Goal: Task Accomplishment & Management: Complete application form

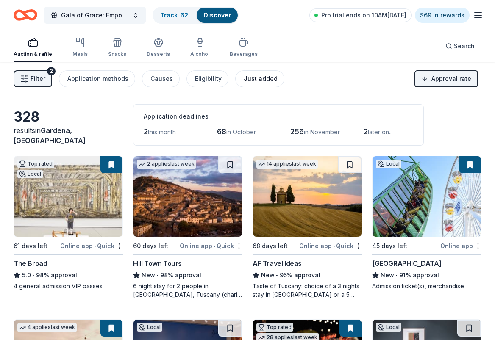
click at [255, 83] on div "Just added" at bounding box center [261, 79] width 34 height 10
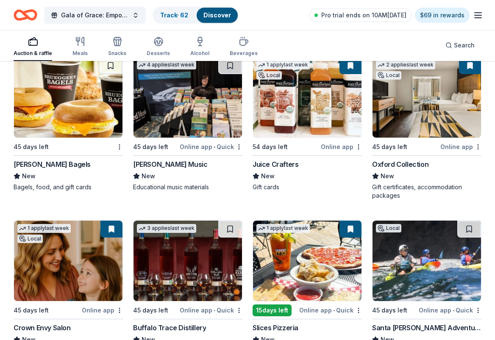
scroll to position [381, 0]
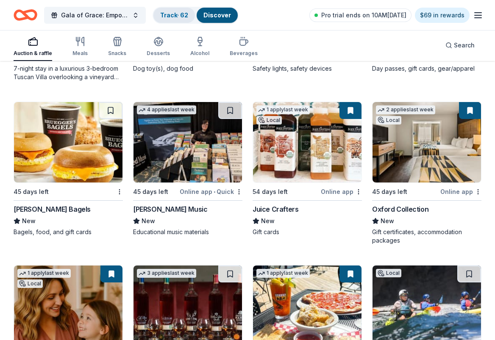
click at [166, 16] on link "Track · 62" at bounding box center [174, 14] width 28 height 7
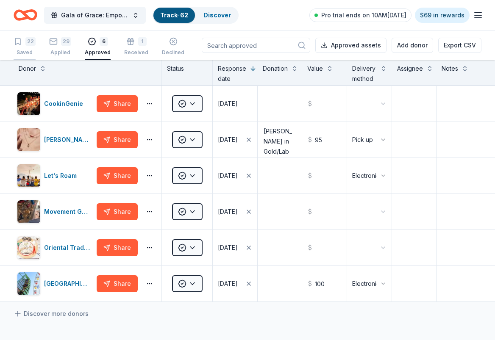
click at [27, 51] on div "Saved" at bounding box center [25, 52] width 22 height 7
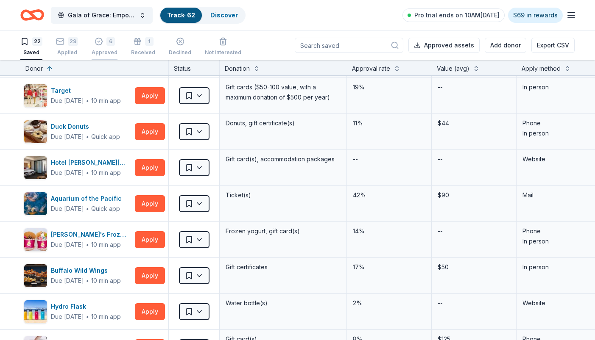
scroll to position [339, 0]
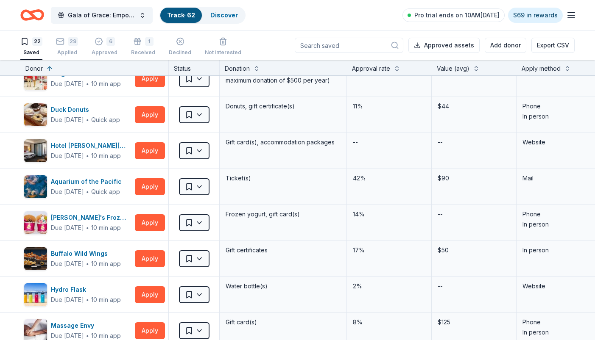
click at [495, 68] on div "Apply method" at bounding box center [540, 69] width 39 height 10
click at [495, 68] on button at bounding box center [567, 68] width 7 height 8
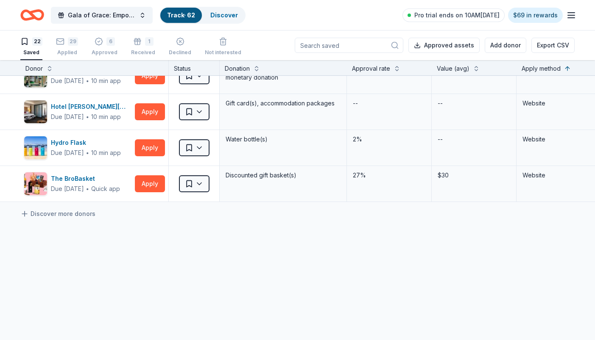
scroll to position [654, 0]
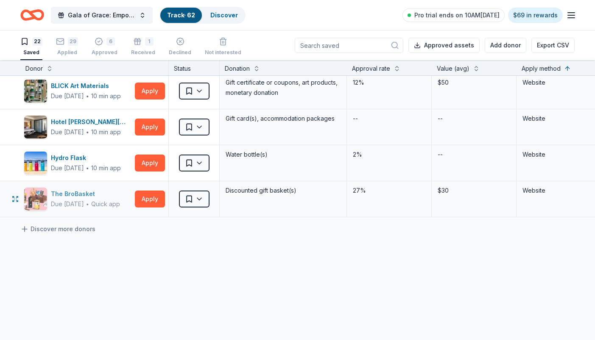
click at [85, 194] on div "The BroBasket" at bounding box center [85, 194] width 69 height 10
click at [495, 14] on icon "button" at bounding box center [571, 15] width 10 height 10
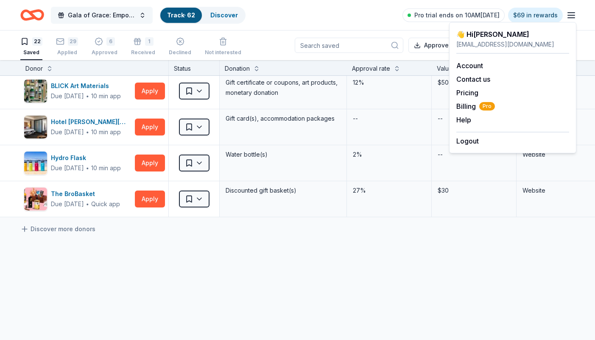
click at [94, 18] on span "Gala of Grace: Empowering Futures for El Porvenir" at bounding box center [102, 15] width 68 height 10
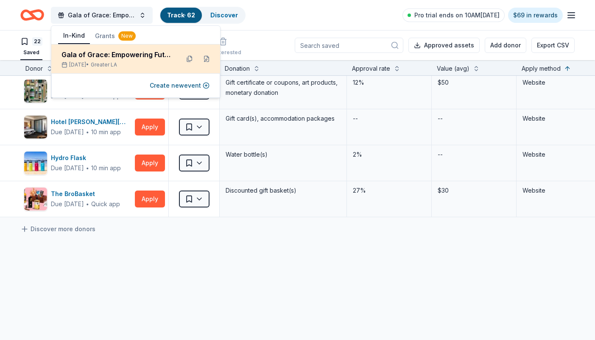
click at [127, 56] on div "Gala of Grace: Empowering Futures for El Porvenir" at bounding box center [116, 55] width 111 height 10
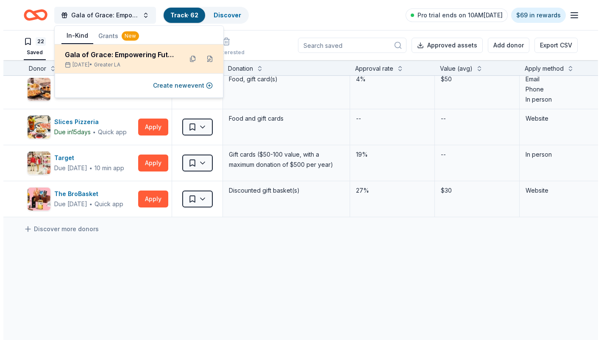
scroll to position [147, 0]
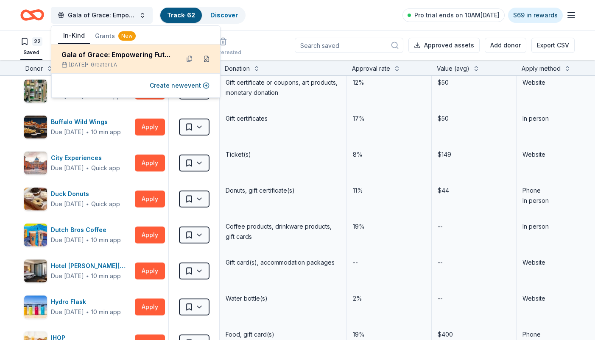
click at [205, 60] on button at bounding box center [207, 59] width 14 height 14
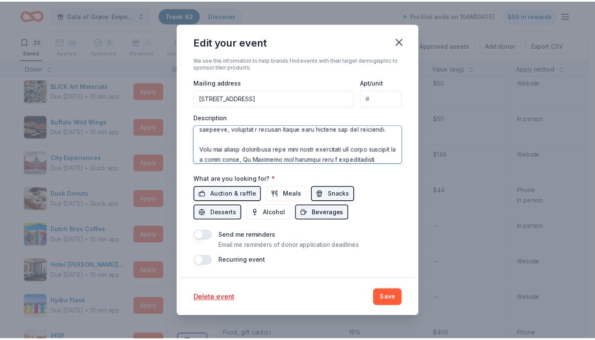
scroll to position [336, 0]
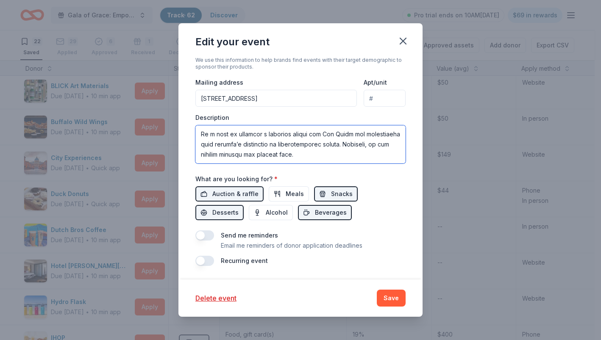
drag, startPoint x: 200, startPoint y: 132, endPoint x: 409, endPoint y: 195, distance: 218.4
click at [409, 195] on div "Update donors you've applied to Let donors know of any updates you've made sinc…" at bounding box center [300, 168] width 244 height 223
click at [405, 37] on icon "button" at bounding box center [403, 41] width 12 height 12
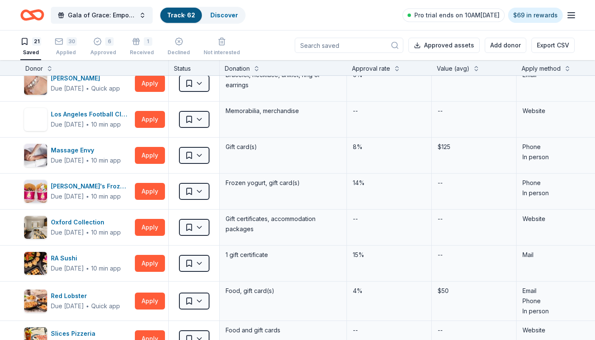
scroll to position [466, 0]
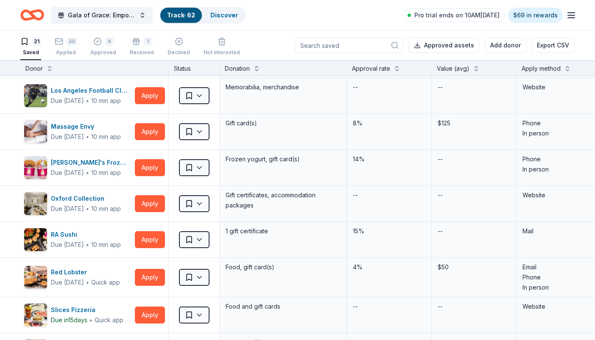
click at [495, 69] on div "Apply method" at bounding box center [540, 69] width 39 height 10
click at [495, 72] on div "Apply method" at bounding box center [558, 69] width 75 height 10
click at [495, 70] on button at bounding box center [567, 68] width 7 height 8
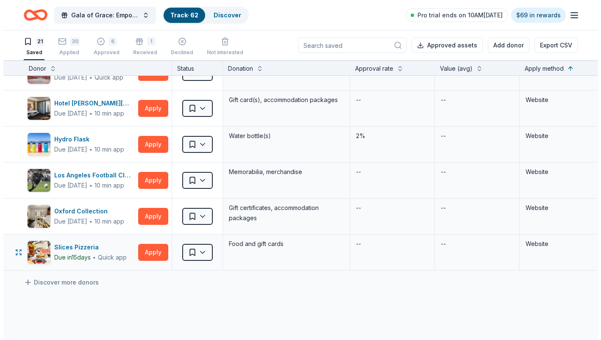
scroll to position [551, 0]
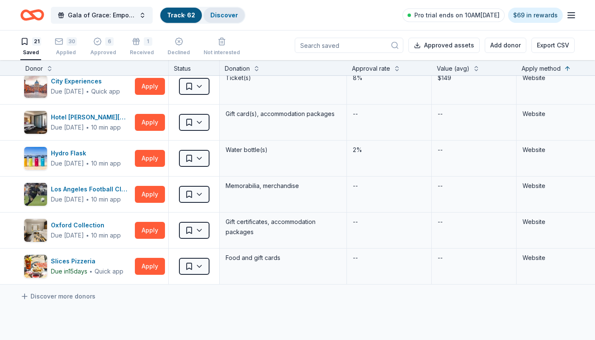
click at [234, 14] on link "Discover" at bounding box center [224, 14] width 28 height 7
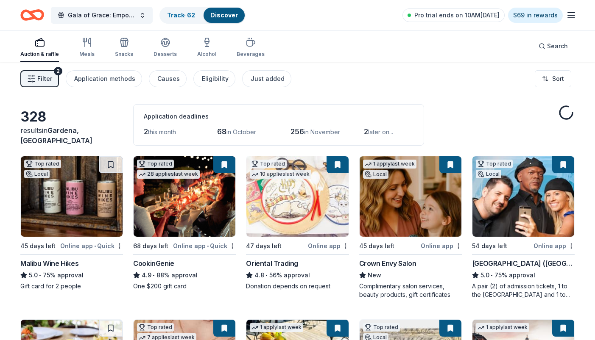
click at [47, 81] on span "Filter" at bounding box center [44, 79] width 15 height 10
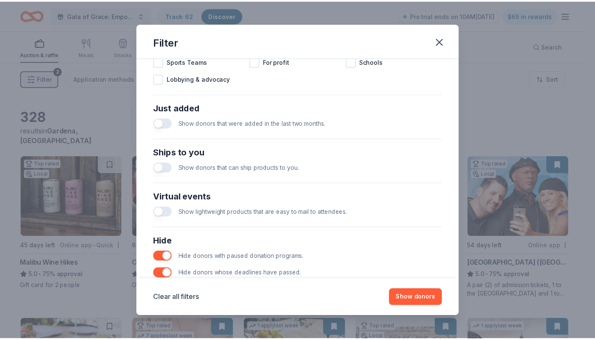
scroll to position [336, 0]
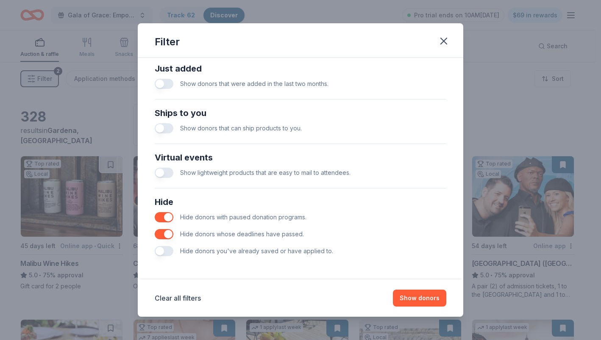
click at [167, 253] on button "button" at bounding box center [164, 251] width 19 height 10
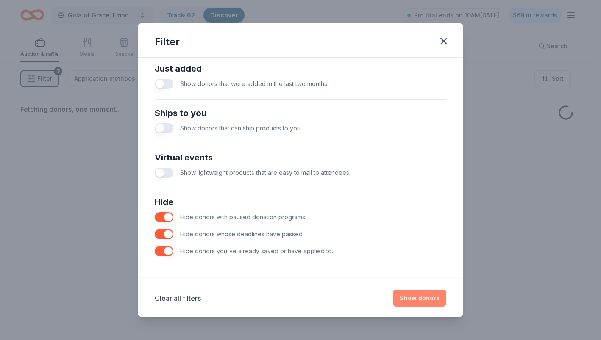
click at [435, 295] on button "Show donors" at bounding box center [419, 298] width 53 height 17
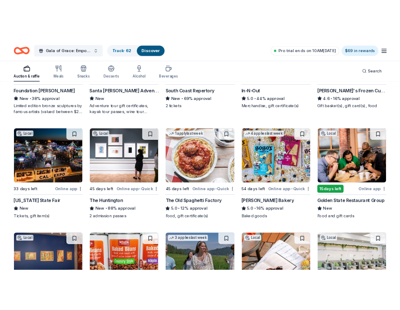
scroll to position [551, 0]
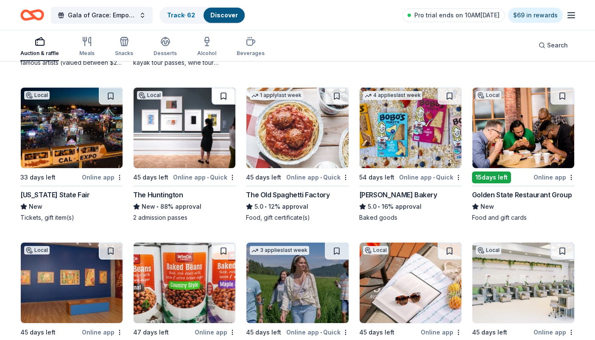
click at [230, 98] on button at bounding box center [223, 96] width 24 height 17
drag, startPoint x: 447, startPoint y: 96, endPoint x: 439, endPoint y: 104, distance: 11.4
click at [448, 96] on button at bounding box center [449, 96] width 24 height 17
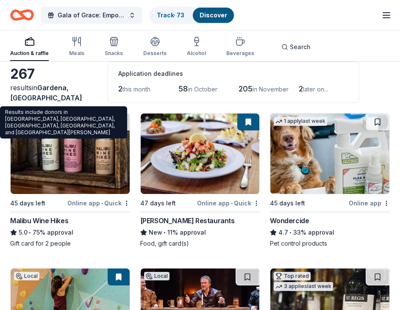
scroll to position [0, 0]
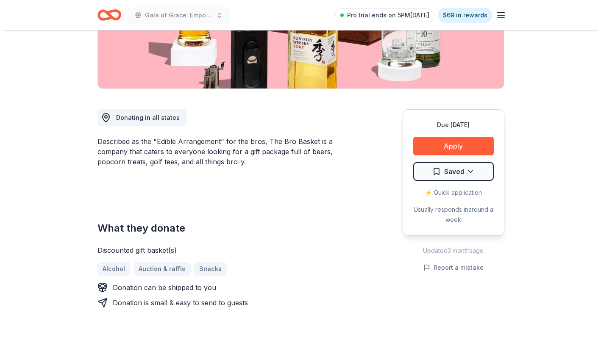
scroll to position [169, 0]
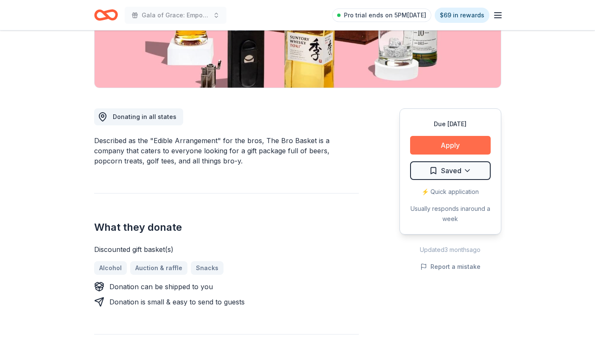
click at [440, 144] on button "Apply" at bounding box center [450, 145] width 81 height 19
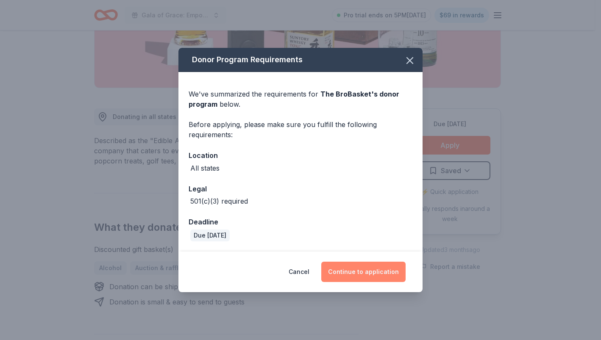
click at [361, 274] on button "Continue to application" at bounding box center [363, 272] width 84 height 20
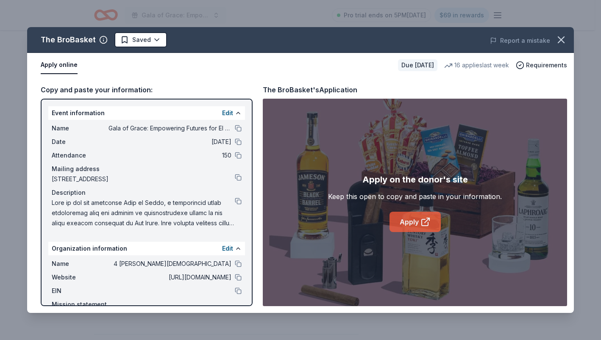
click at [396, 220] on link "Apply" at bounding box center [414, 222] width 51 height 20
click at [564, 40] on icon "button" at bounding box center [561, 40] width 12 height 12
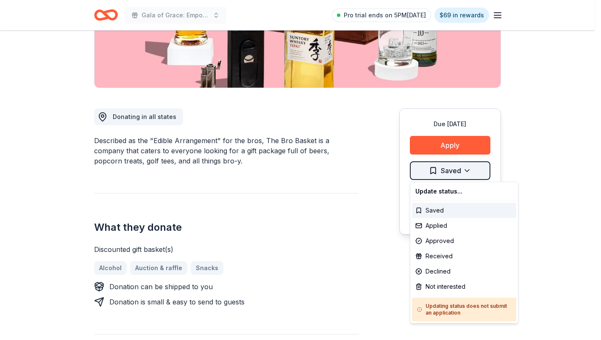
click at [478, 171] on html "Gala of Grace: Empowering Futures for El Porvenir Pro trial ends on 5PM[DATE] $…" at bounding box center [300, 1] width 601 height 340
click at [430, 229] on div "Applied" at bounding box center [464, 225] width 104 height 15
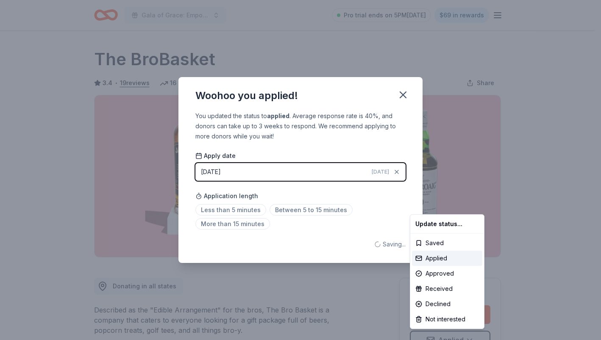
scroll to position [0, 0]
click at [407, 93] on html "Gala of Grace: Empowering Futures for El Porvenir Pro trial ends on 5PM[DATE] $…" at bounding box center [300, 170] width 601 height 340
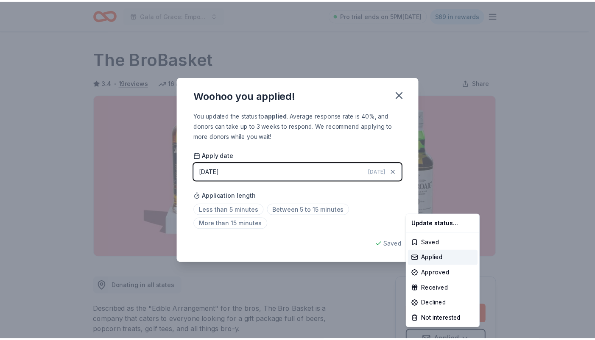
scroll to position [9, 0]
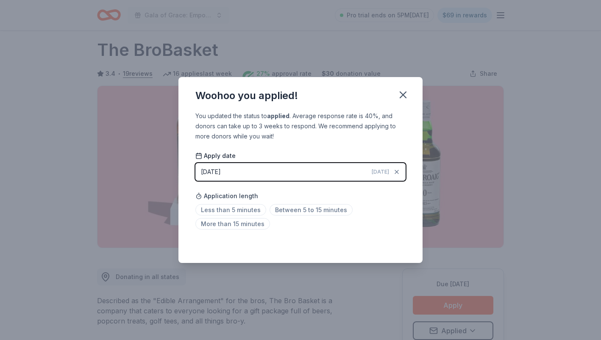
click at [407, 93] on icon "button" at bounding box center [403, 95] width 12 height 12
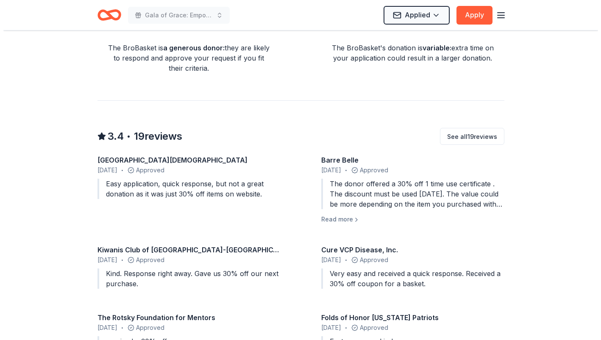
scroll to position [730, 0]
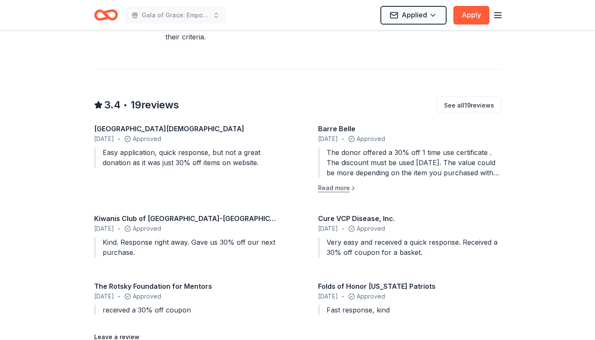
click at [346, 185] on button "Read more" at bounding box center [337, 188] width 39 height 10
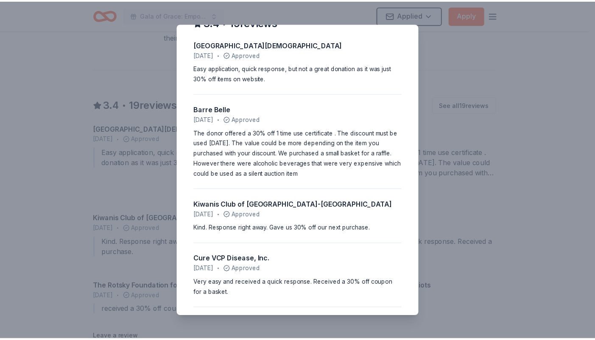
scroll to position [0, 0]
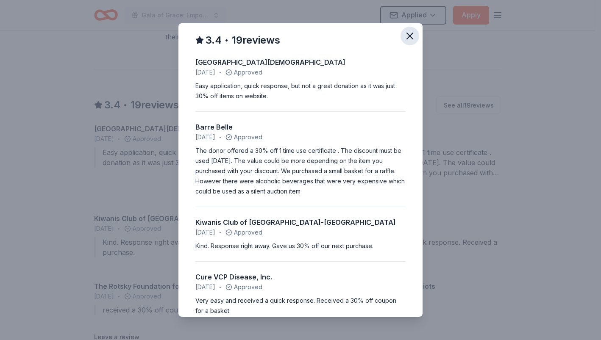
click at [407, 33] on icon "button" at bounding box center [410, 36] width 6 height 6
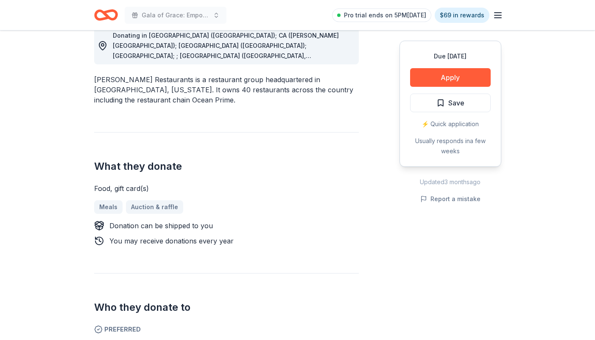
scroll to position [254, 0]
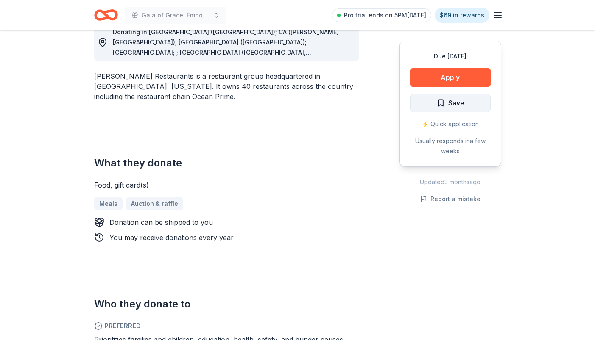
click at [455, 106] on span "Save" at bounding box center [456, 102] width 16 height 11
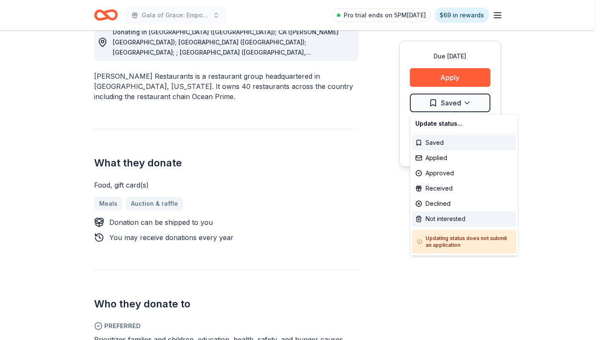
click at [438, 219] on div "Not interested" at bounding box center [464, 218] width 104 height 15
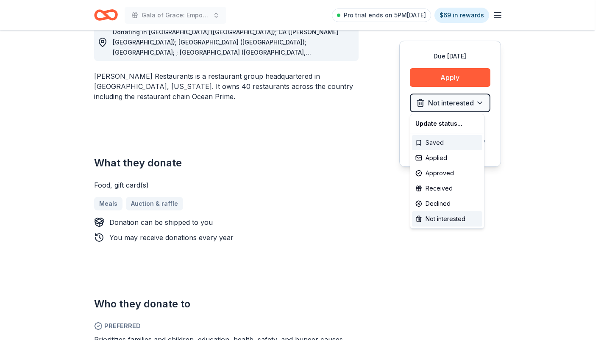
click at [443, 142] on div "Saved" at bounding box center [447, 142] width 70 height 15
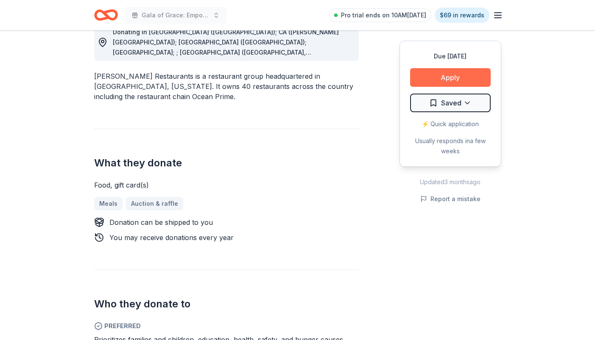
click at [455, 72] on button "Apply" at bounding box center [450, 77] width 81 height 19
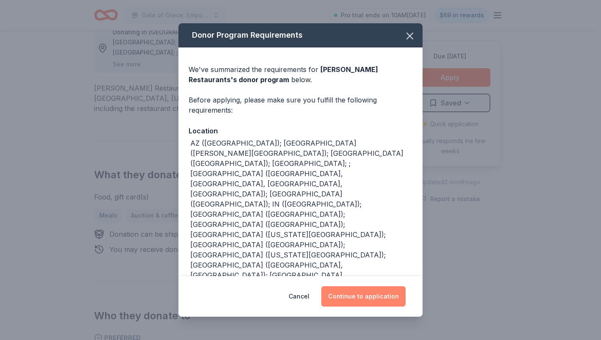
click at [358, 298] on button "Continue to application" at bounding box center [363, 296] width 84 height 20
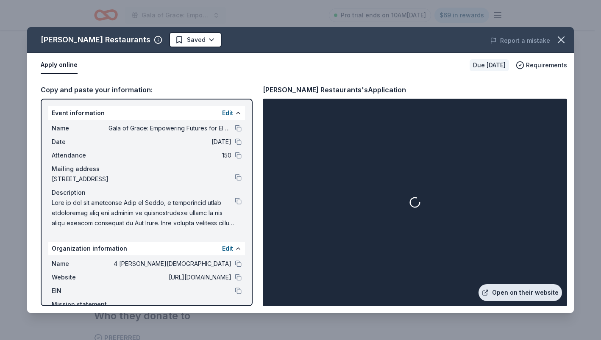
click at [496, 289] on link "Open on their website" at bounding box center [519, 292] width 83 height 17
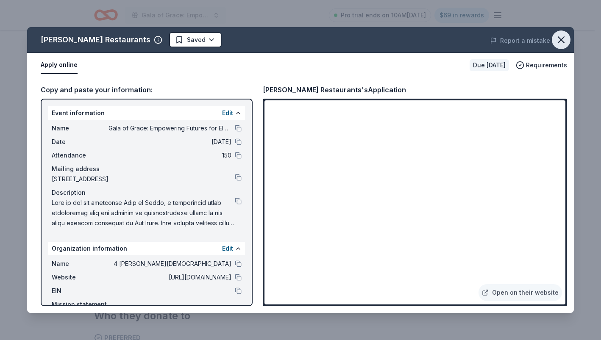
click at [560, 38] on icon "button" at bounding box center [561, 40] width 6 height 6
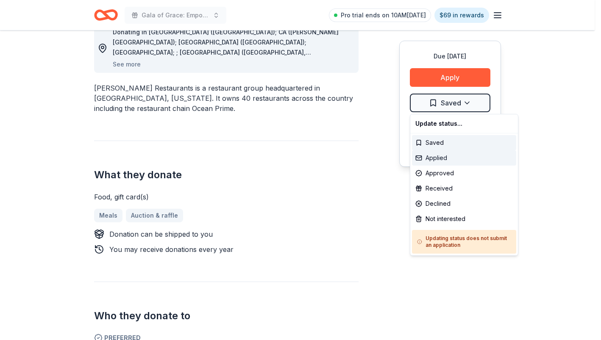
click at [449, 161] on div "Applied" at bounding box center [464, 157] width 104 height 15
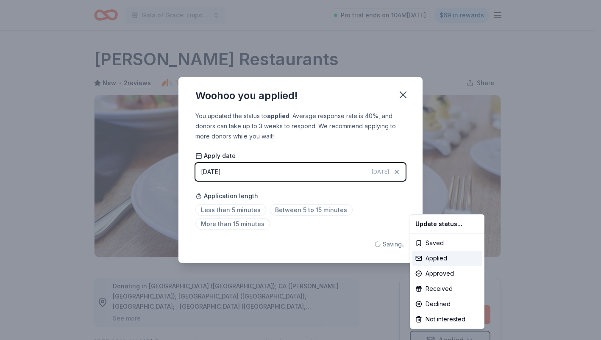
scroll to position [0, 0]
click at [401, 95] on html "Gala of Grace: Empowering Futures for El Porvenir Pro trial ends on 10AM, 9/25 …" at bounding box center [300, 170] width 601 height 340
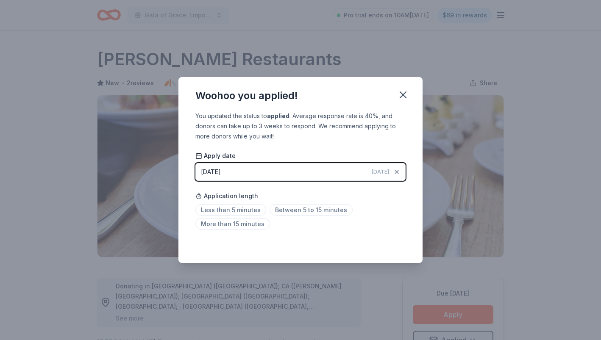
scroll to position [9, 0]
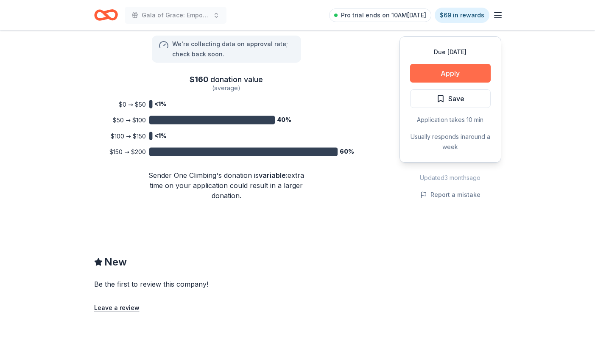
scroll to position [593, 0]
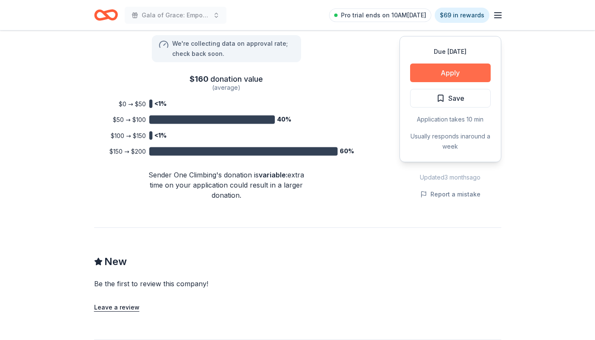
click at [445, 72] on button "Apply" at bounding box center [450, 73] width 81 height 19
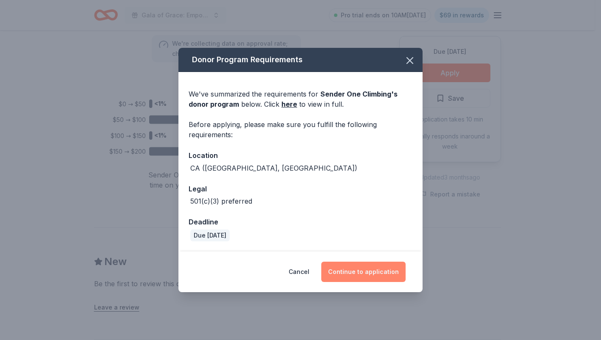
click at [388, 273] on button "Continue to application" at bounding box center [363, 272] width 84 height 20
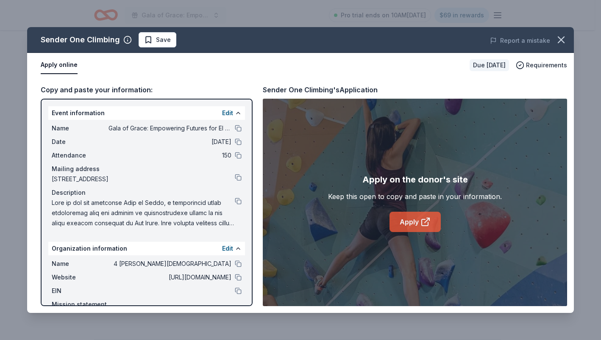
click at [412, 226] on link "Apply" at bounding box center [414, 222] width 51 height 20
click at [562, 34] on icon "button" at bounding box center [561, 40] width 12 height 12
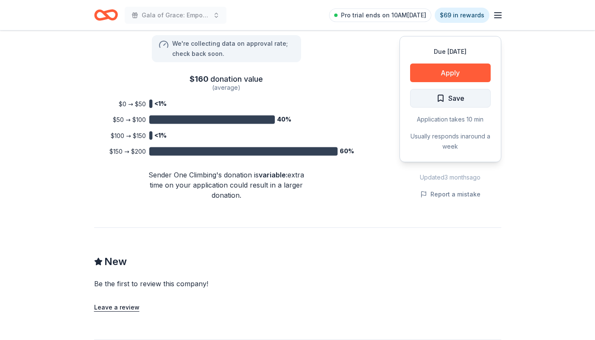
click at [463, 97] on span "Save" at bounding box center [456, 98] width 16 height 11
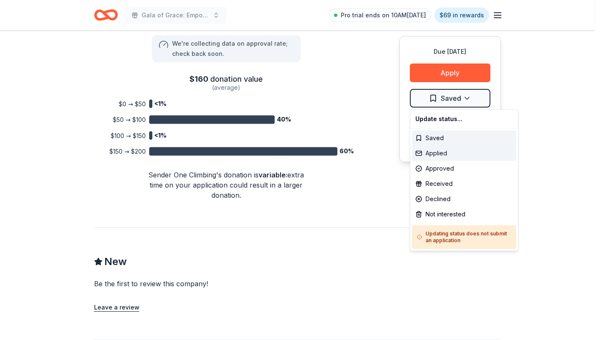
click at [433, 150] on div "Applied" at bounding box center [464, 153] width 104 height 15
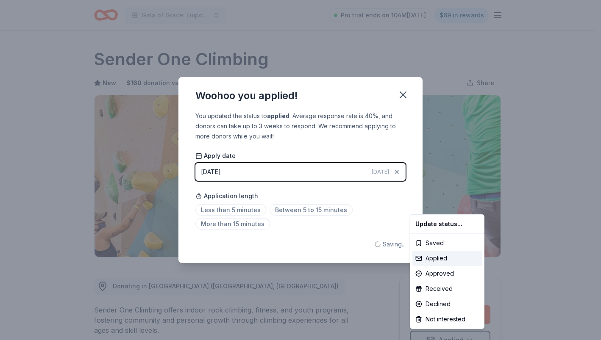
scroll to position [0, 0]
click at [404, 97] on html "Gala of Grace: Empowering Futures for El Porvenir Pro trial ends on 10AM, 9/25 …" at bounding box center [300, 170] width 601 height 340
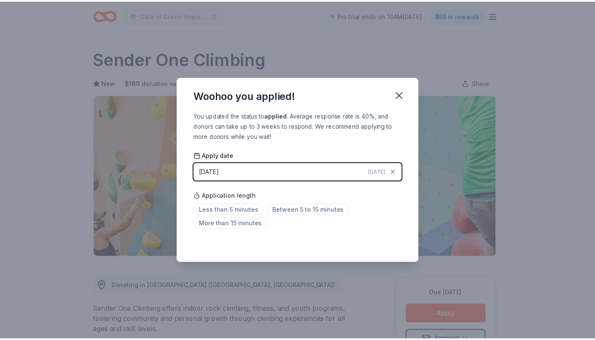
scroll to position [9, 0]
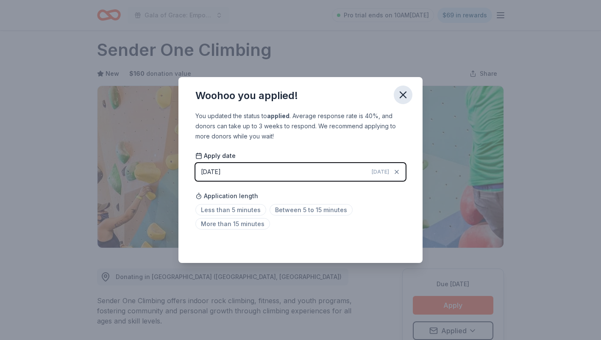
click at [406, 94] on icon "button" at bounding box center [403, 95] width 12 height 12
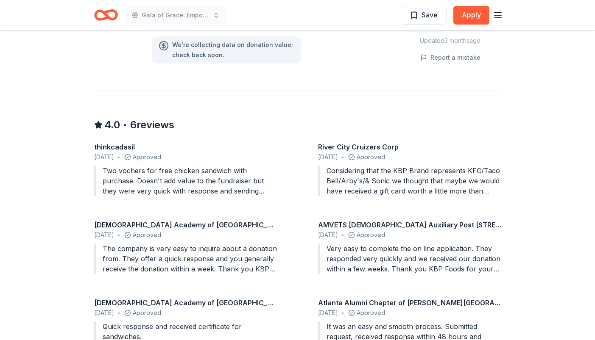
scroll to position [763, 0]
click at [397, 182] on div "Considering that the KBP Brand represents KFC/Taco Bell/Arby's/& Sonic we thoug…" at bounding box center [409, 180] width 183 height 31
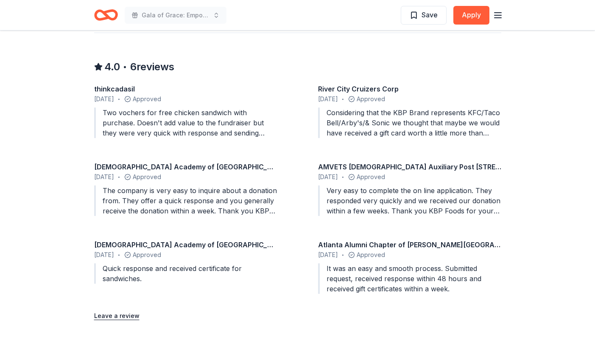
scroll to position [805, 0]
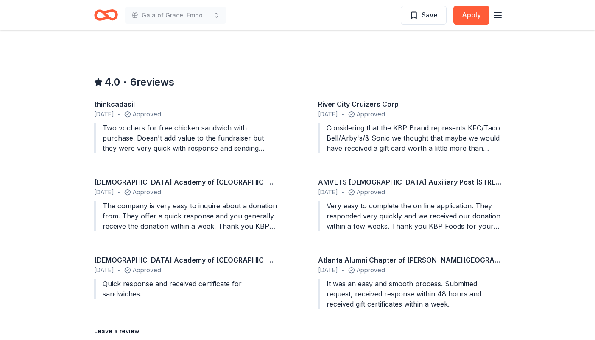
click at [399, 113] on div "[DATE] • Approved" at bounding box center [409, 114] width 183 height 10
drag, startPoint x: 342, startPoint y: 140, endPoint x: 191, endPoint y: 140, distance: 151.3
click at [340, 141] on div "Considering that the KBP Brand represents KFC/Taco Bell/Arby's/& Sonic we thoug…" at bounding box center [409, 138] width 183 height 31
click at [149, 142] on div "Two vochers for free chicken sandwich with purchase. Doesn't add value to the f…" at bounding box center [185, 138] width 183 height 31
click at [369, 104] on div "River City Cruizers Corp" at bounding box center [409, 104] width 183 height 10
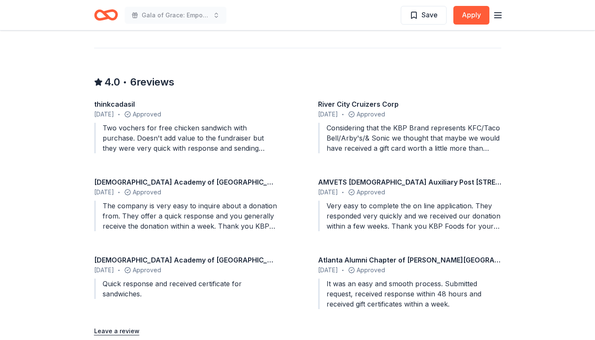
click at [489, 148] on div "Considering that the KBP Brand represents KFC/Taco Bell/Arby's/& Sonic we thoug…" at bounding box center [409, 138] width 183 height 31
click at [493, 144] on div "Considering that the KBP Brand represents KFC/Taco Bell/Arby's/& Sonic we thoug…" at bounding box center [409, 138] width 183 height 31
click at [208, 143] on div "Two vochers for free chicken sandwich with purchase. Doesn't add value to the f…" at bounding box center [185, 138] width 183 height 31
click at [154, 120] on div "thinkcadasil August 2025 • Approved Two vochers for free chicken sandwich with …" at bounding box center [185, 128] width 183 height 58
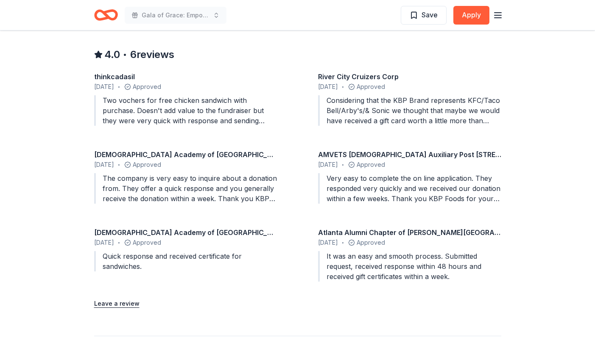
scroll to position [847, 0]
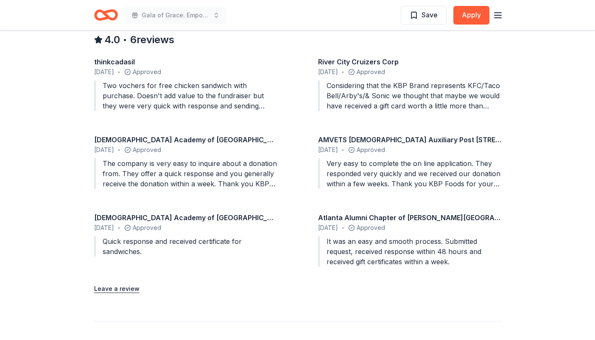
click at [114, 227] on span "January 2023" at bounding box center [104, 228] width 20 height 10
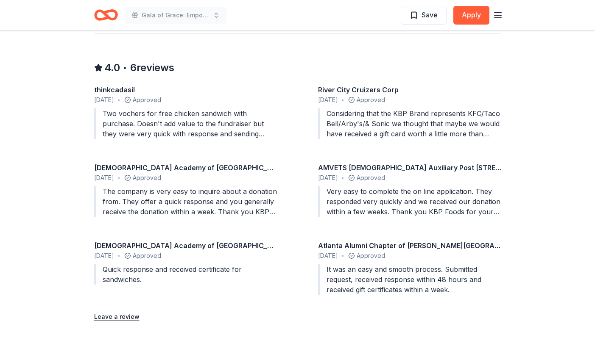
scroll to position [805, 0]
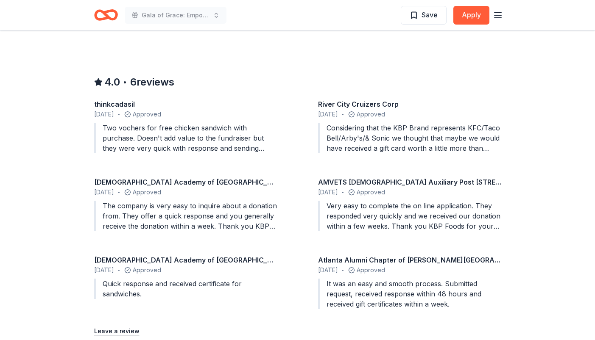
click at [153, 83] on span "6 reviews" at bounding box center [152, 82] width 44 height 14
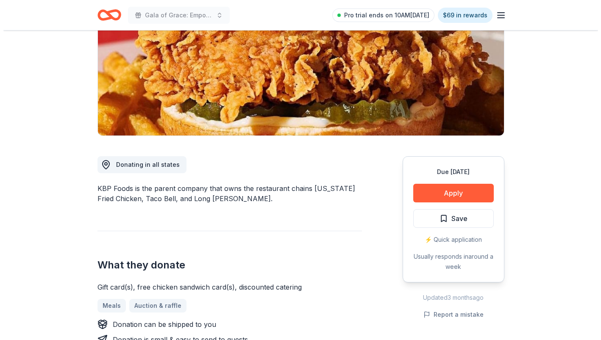
scroll to position [0, 0]
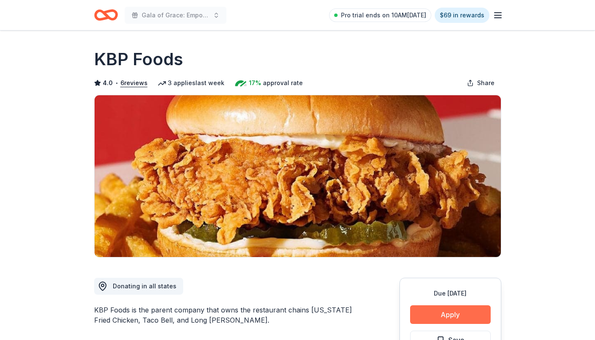
click at [453, 311] on button "Apply" at bounding box center [450, 315] width 81 height 19
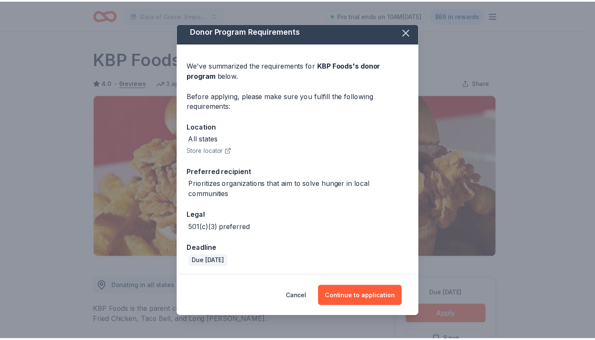
scroll to position [6, 0]
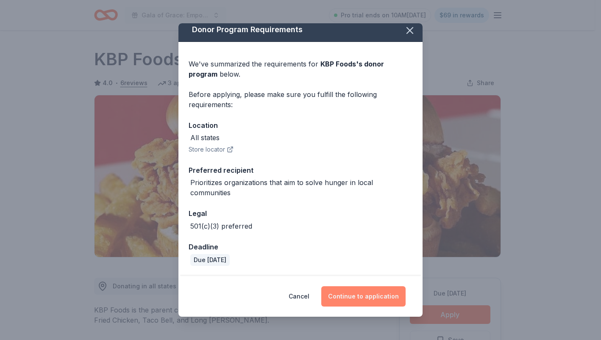
click at [350, 292] on button "Continue to application" at bounding box center [363, 296] width 84 height 20
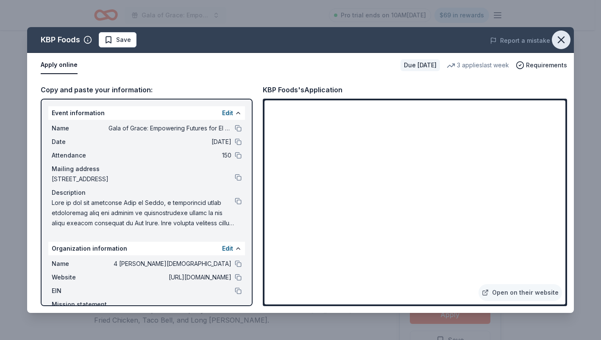
click at [561, 45] on icon "button" at bounding box center [561, 40] width 12 height 12
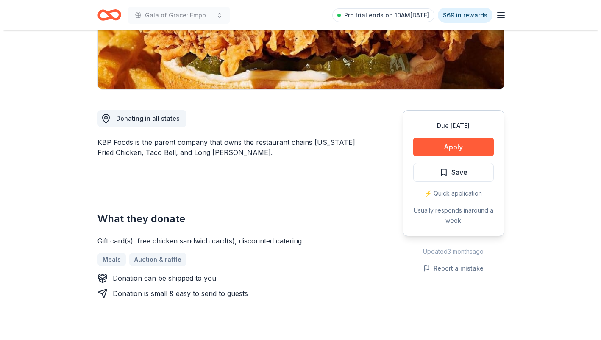
scroll to position [169, 0]
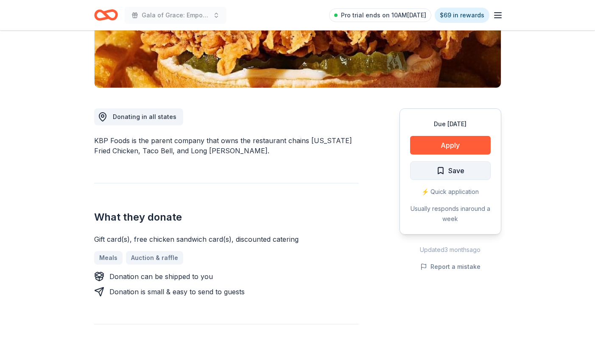
click at [456, 179] on button "Save" at bounding box center [450, 170] width 81 height 19
click at [454, 171] on html "Gala of Grace: Empowering Futures for El Porvenir Pro trial ends on 10AM, 9/25 …" at bounding box center [297, 1] width 595 height 340
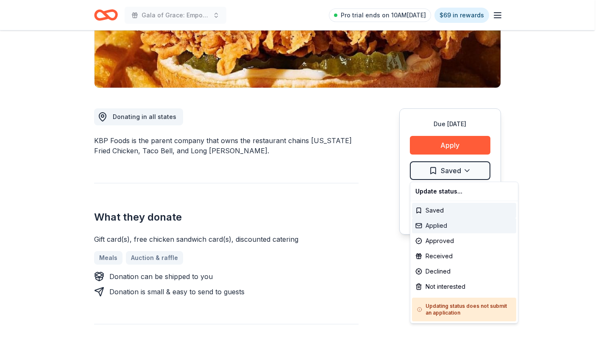
click at [458, 222] on div "Applied" at bounding box center [464, 225] width 104 height 15
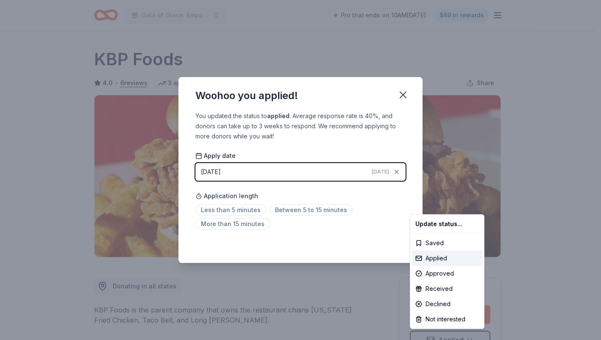
click at [401, 93] on html "Gala of Grace: Empowering Futures for El Porvenir Pro trial ends on 10AM, 9/25 …" at bounding box center [300, 170] width 601 height 340
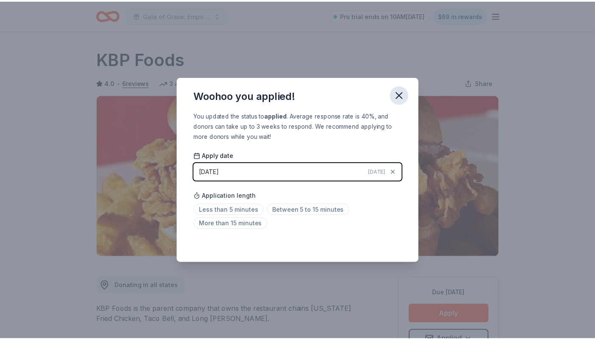
scroll to position [9, 0]
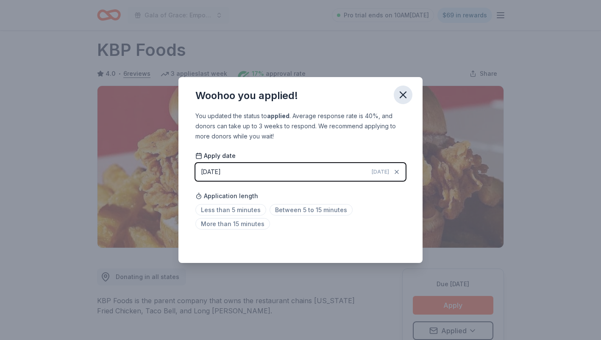
click at [403, 97] on icon "button" at bounding box center [403, 95] width 12 height 12
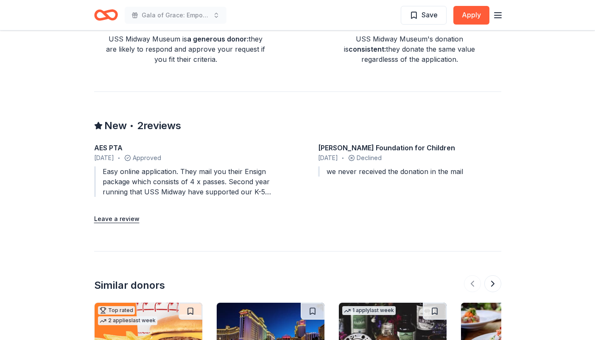
scroll to position [720, 0]
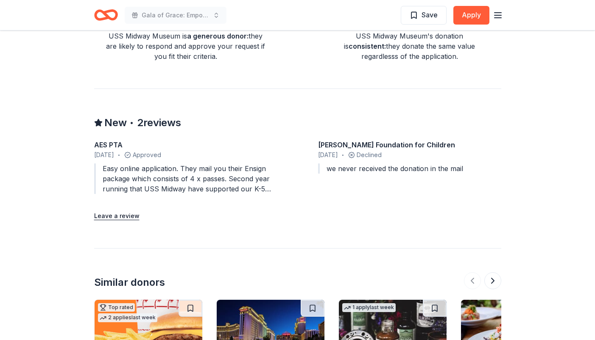
click at [212, 167] on div "Easy online application. They mail you their Ensign package which consists of 4…" at bounding box center [185, 179] width 183 height 31
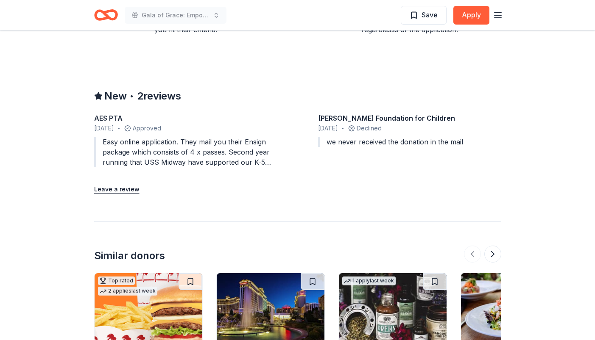
scroll to position [847, 0]
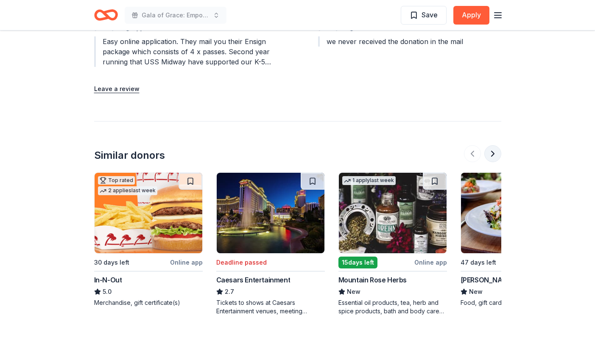
click at [492, 145] on button at bounding box center [492, 153] width 17 height 17
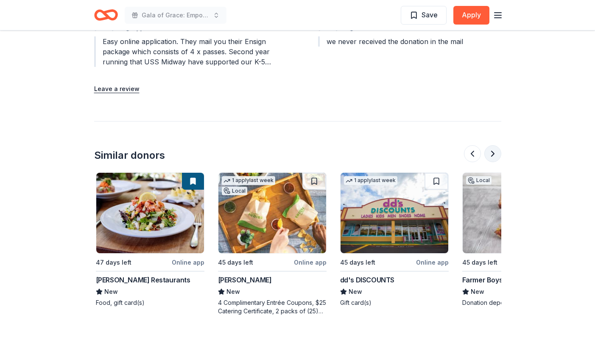
scroll to position [0, 366]
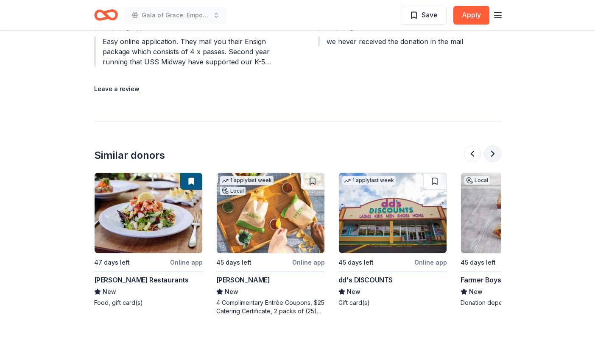
click at [493, 145] on button at bounding box center [492, 153] width 17 height 17
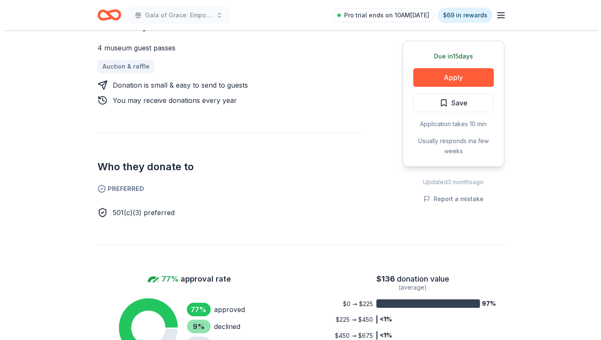
scroll to position [169, 0]
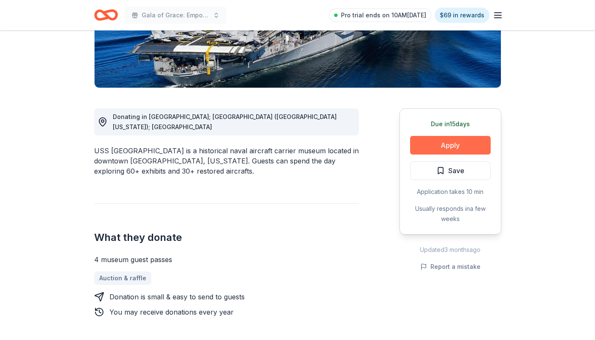
click at [459, 147] on button "Apply" at bounding box center [450, 145] width 81 height 19
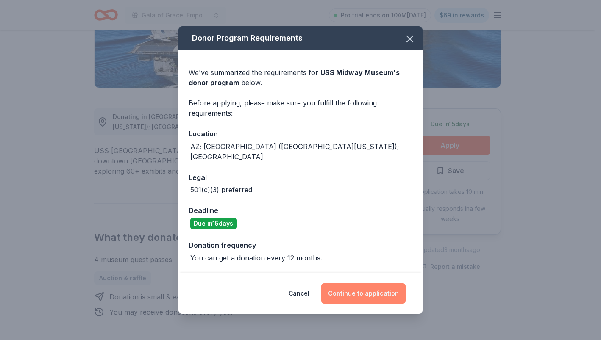
click at [381, 295] on button "Continue to application" at bounding box center [363, 293] width 84 height 20
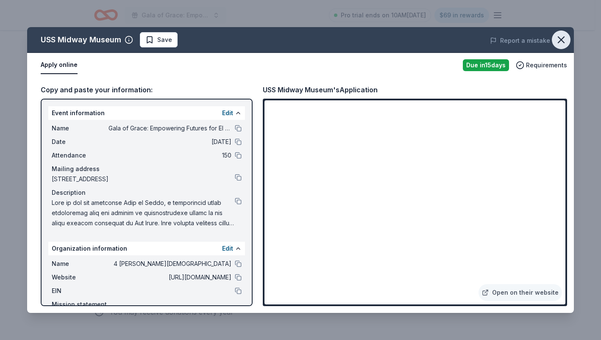
drag, startPoint x: 566, startPoint y: 33, endPoint x: 556, endPoint y: 41, distance: 12.6
click at [566, 33] on button "button" at bounding box center [561, 40] width 19 height 19
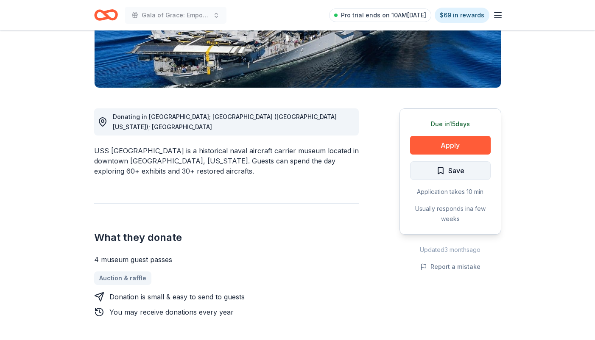
click at [474, 170] on button "Save" at bounding box center [450, 170] width 81 height 19
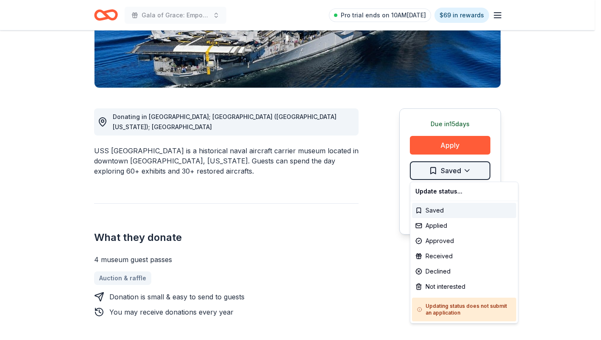
click at [442, 171] on html "Gala of Grace: Empowering Futures for El Porvenir Pro trial ends on 10AM, 9/25 …" at bounding box center [300, 1] width 601 height 340
click at [447, 228] on div "Applied" at bounding box center [464, 225] width 104 height 15
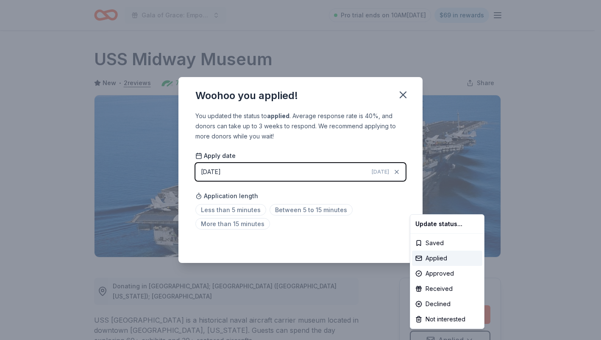
click at [402, 94] on html "Gala of Grace: Empowering Futures for El Porvenir Pro trial ends on 10AM, 9/25 …" at bounding box center [300, 170] width 601 height 340
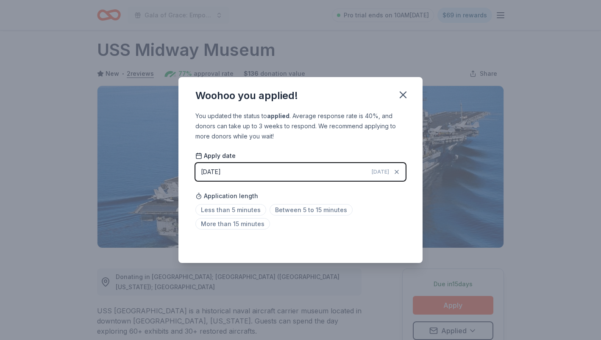
click at [402, 94] on icon "button" at bounding box center [403, 95] width 6 height 6
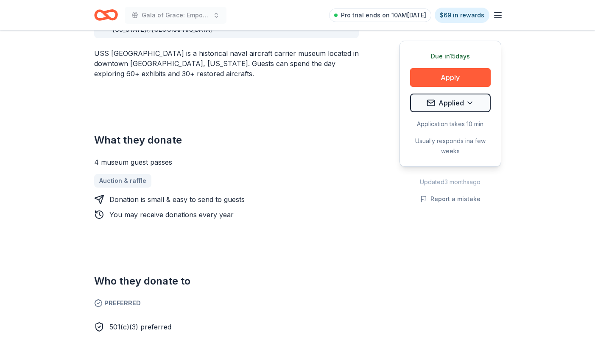
scroll to position [348, 0]
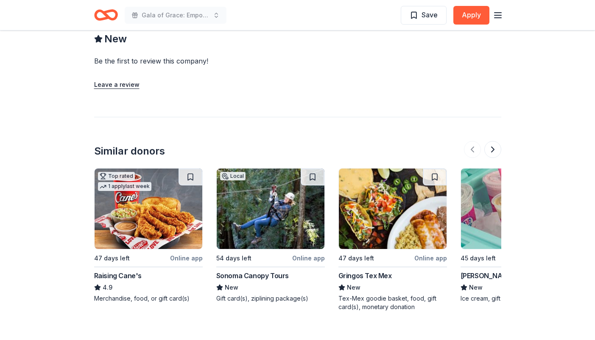
scroll to position [847, 0]
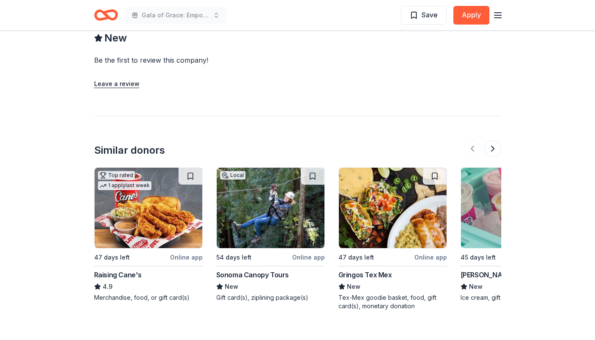
click at [159, 189] on img at bounding box center [148, 208] width 108 height 81
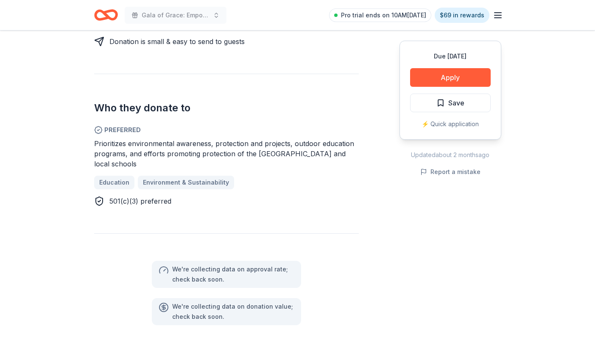
scroll to position [424, 0]
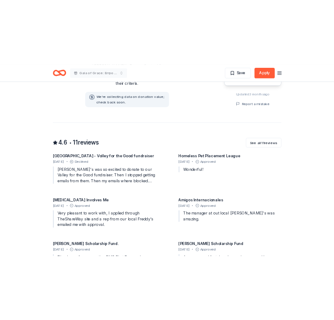
scroll to position [763, 0]
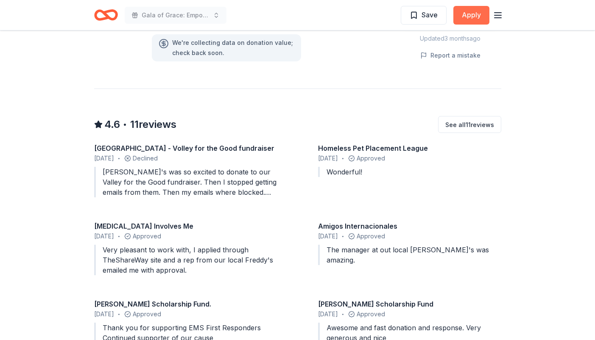
click at [466, 18] on button "Apply" at bounding box center [471, 15] width 36 height 19
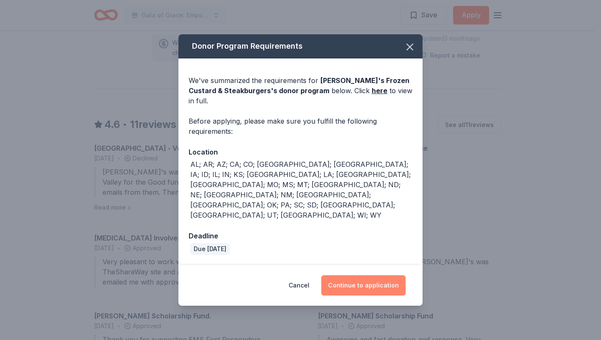
click at [376, 275] on button "Continue to application" at bounding box center [363, 285] width 84 height 20
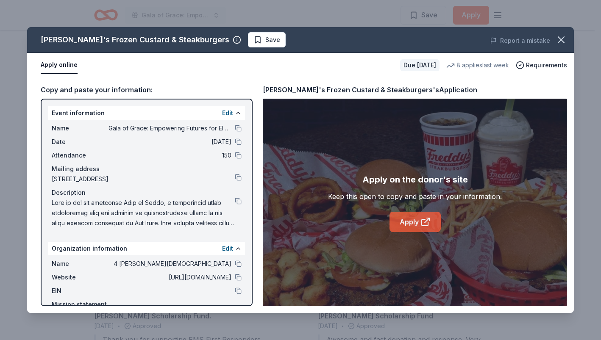
click at [431, 220] on link "Apply" at bounding box center [414, 222] width 51 height 20
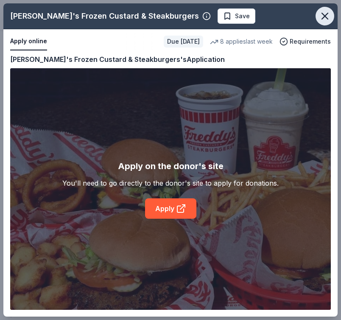
click at [321, 21] on icon "button" at bounding box center [325, 16] width 12 height 12
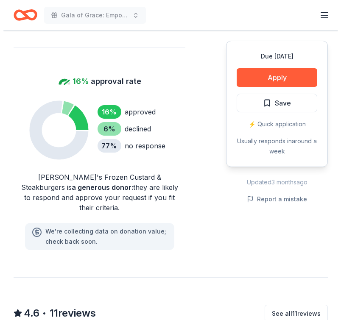
scroll to position [551, 0]
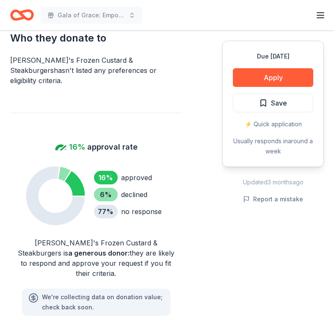
click at [293, 91] on div "Due [DATE] Apply Save ⚡️ Quick application Usually responds in around a week" at bounding box center [273, 104] width 102 height 126
click at [295, 101] on button "Save" at bounding box center [273, 103] width 81 height 19
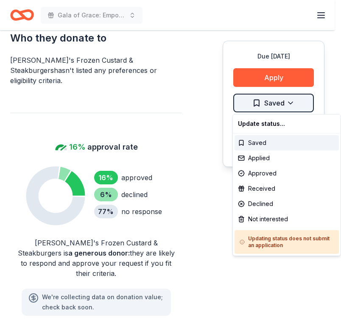
click at [260, 159] on div "Applied" at bounding box center [286, 157] width 104 height 15
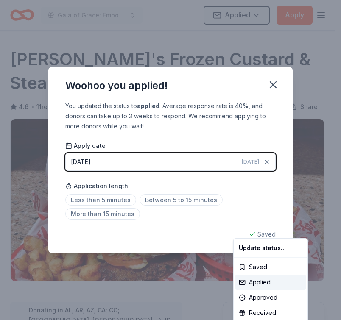
click at [272, 86] on html "Gala of Grace: Empowering Futures for El Porvenir Applied Apply Due [DATE] Shar…" at bounding box center [170, 160] width 341 height 320
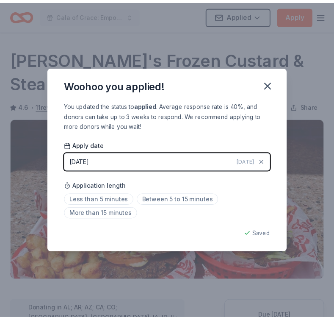
scroll to position [204, 0]
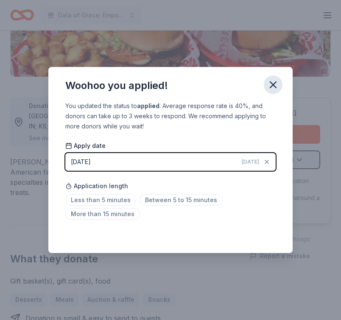
click at [275, 89] on icon "button" at bounding box center [273, 85] width 12 height 12
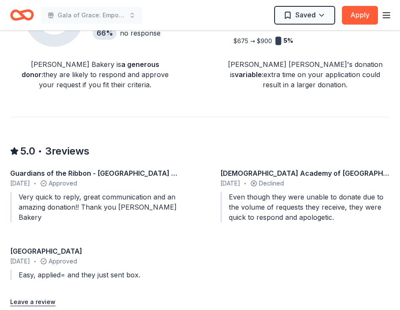
scroll to position [678, 0]
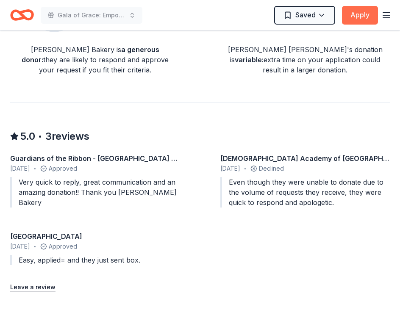
click at [351, 20] on button "Apply" at bounding box center [360, 15] width 36 height 19
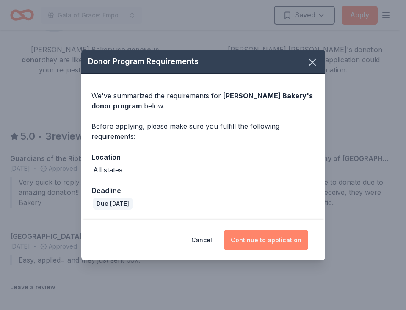
click at [280, 239] on button "Continue to application" at bounding box center [266, 240] width 84 height 20
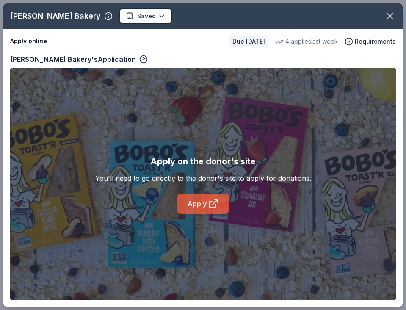
click at [202, 205] on link "Apply" at bounding box center [203, 204] width 51 height 20
click at [392, 13] on icon "button" at bounding box center [390, 16] width 12 height 12
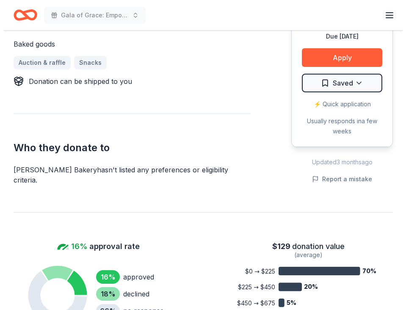
scroll to position [381, 0]
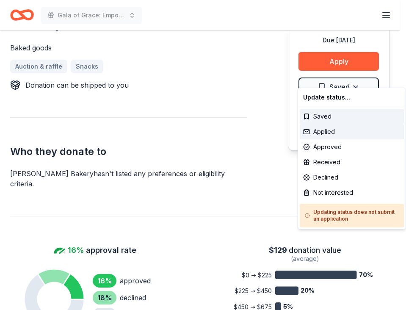
click at [321, 136] on div "Applied" at bounding box center [352, 131] width 104 height 15
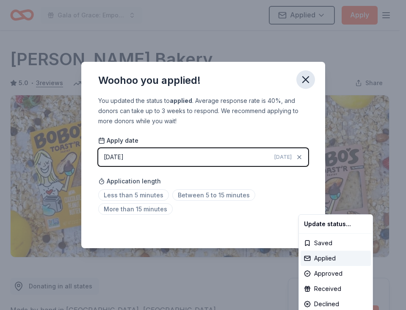
click at [305, 77] on html "Gala of Grace: Empowering Futures for El Porvenir Applied Apply Due in 54 days …" at bounding box center [203, 155] width 406 height 310
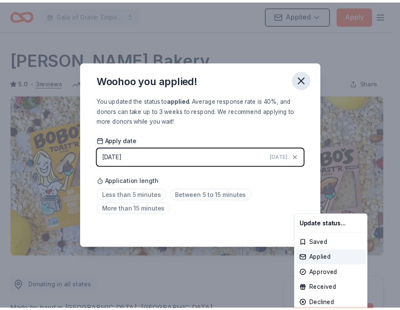
scroll to position [185, 0]
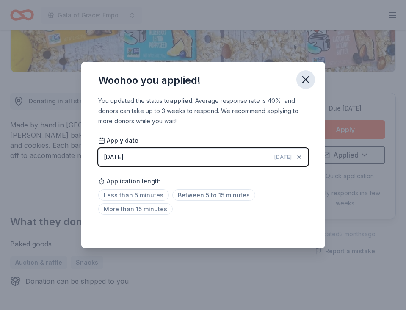
click at [305, 77] on icon "button" at bounding box center [306, 80] width 12 height 12
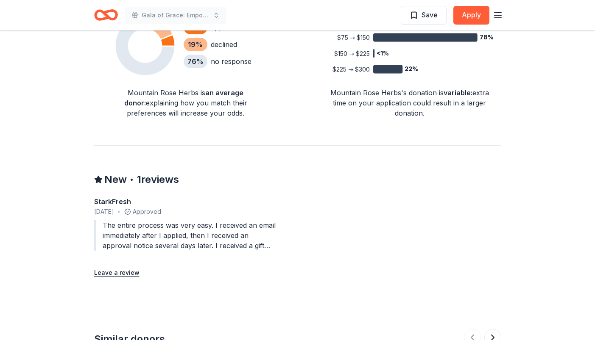
scroll to position [720, 0]
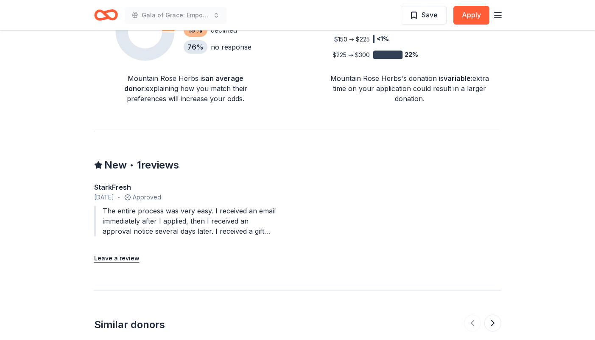
click at [108, 182] on div "StarkFresh" at bounding box center [185, 187] width 183 height 10
click at [108, 195] on div "StarkFresh March 2023 • Approved The entire process was very easy. I received a…" at bounding box center [185, 211] width 183 height 58
click at [123, 253] on button "Leave a review" at bounding box center [116, 258] width 45 height 10
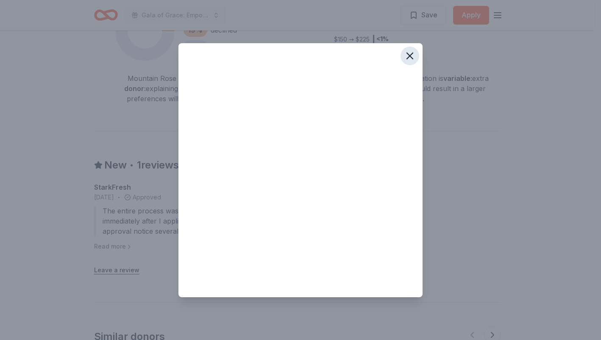
click at [407, 56] on icon "button" at bounding box center [410, 56] width 12 height 12
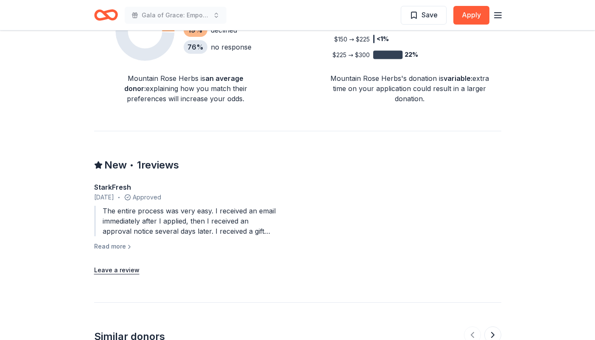
click at [239, 206] on div "The entire process was very easy. I received an email immediately after I appli…" at bounding box center [185, 221] width 183 height 31
click at [272, 206] on div "The entire process was very easy. I received an email immediately after I appli…" at bounding box center [185, 221] width 183 height 31
drag, startPoint x: 149, startPoint y: 149, endPoint x: 128, endPoint y: 150, distance: 20.8
click at [148, 158] on span "1 reviews" at bounding box center [158, 165] width 42 height 14
click at [109, 158] on span "New" at bounding box center [115, 165] width 22 height 14
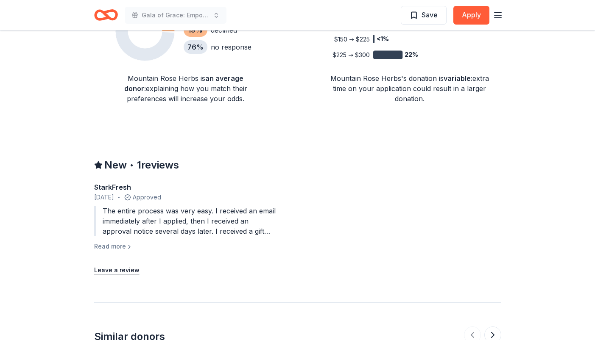
click at [119, 182] on div "StarkFresh" at bounding box center [185, 187] width 183 height 10
drag, startPoint x: 119, startPoint y: 178, endPoint x: 122, endPoint y: 184, distance: 6.8
click at [121, 183] on div "StarkFresh March 2023 • Approved" at bounding box center [185, 192] width 183 height 20
drag, startPoint x: 122, startPoint y: 184, endPoint x: 148, endPoint y: 182, distance: 26.4
click at [114, 192] on span "March 2023" at bounding box center [104, 197] width 20 height 10
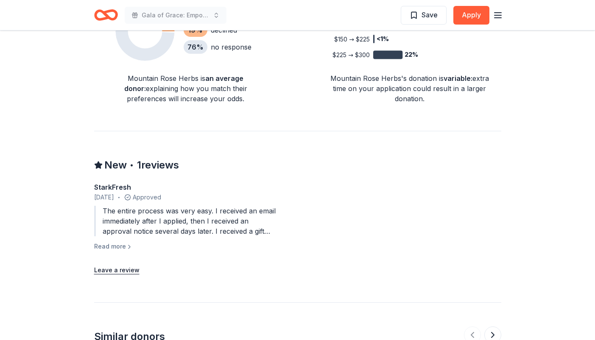
click at [148, 192] on div "March 2023 • Approved" at bounding box center [185, 197] width 183 height 10
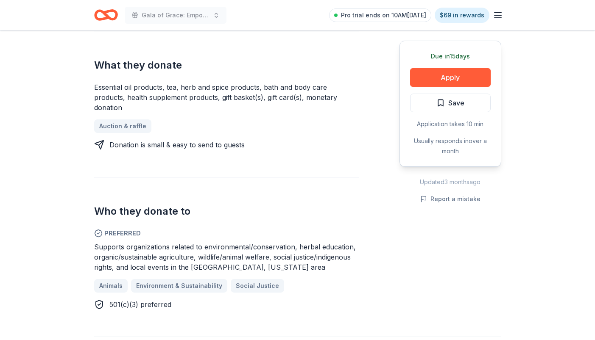
scroll to position [297, 0]
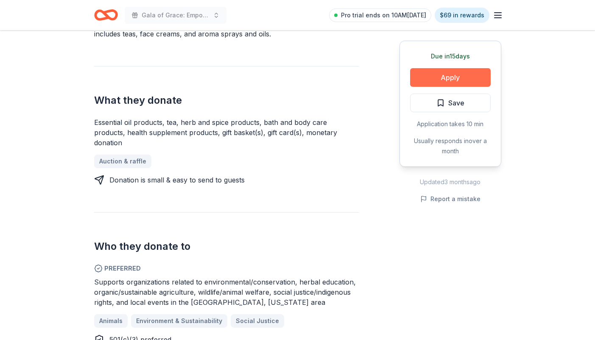
click at [434, 83] on button "Apply" at bounding box center [450, 77] width 81 height 19
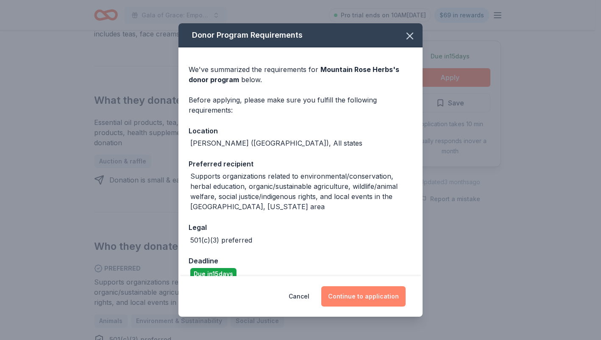
click at [398, 293] on button "Continue to application" at bounding box center [363, 296] width 84 height 20
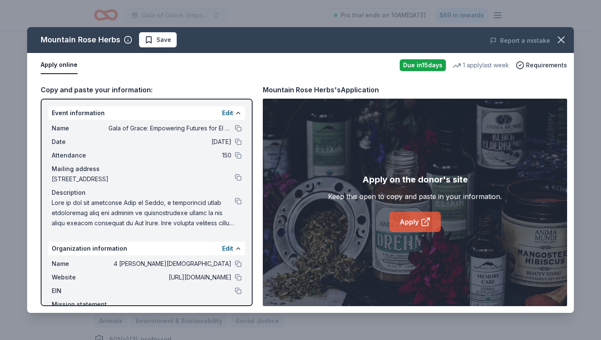
click at [416, 221] on link "Apply" at bounding box center [414, 222] width 51 height 20
click at [564, 37] on icon "button" at bounding box center [561, 40] width 6 height 6
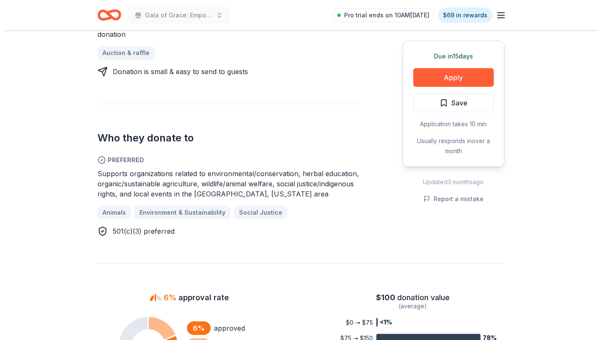
scroll to position [424, 0]
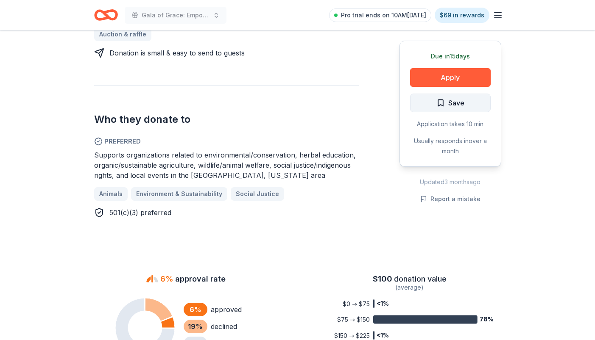
click at [464, 100] on span "Save" at bounding box center [456, 102] width 16 height 11
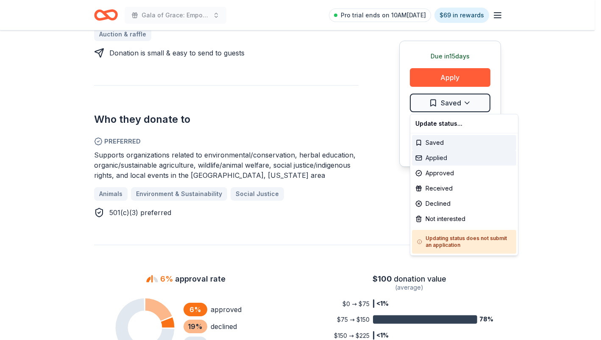
click at [448, 152] on div "Applied" at bounding box center [464, 157] width 104 height 15
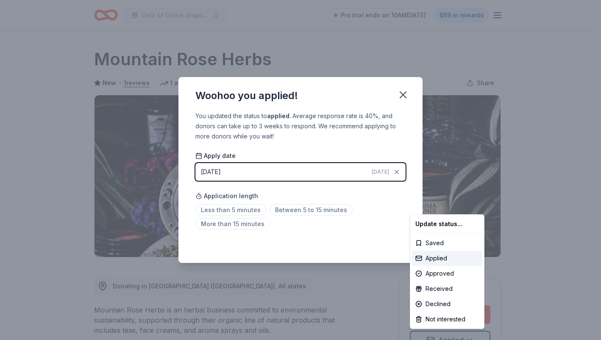
click at [405, 91] on html "Gala of Grace: Empowering Futures for El Porvenir Pro trial ends on 10AM, 9/25 …" at bounding box center [300, 170] width 601 height 340
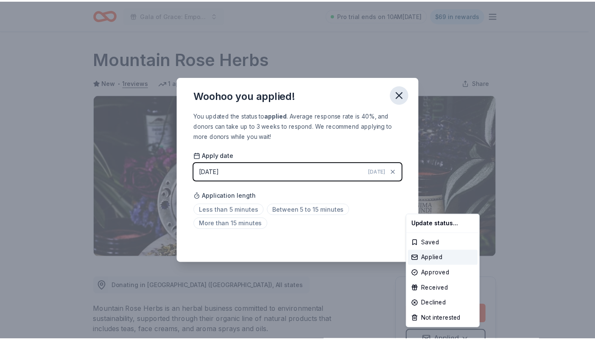
scroll to position [9, 0]
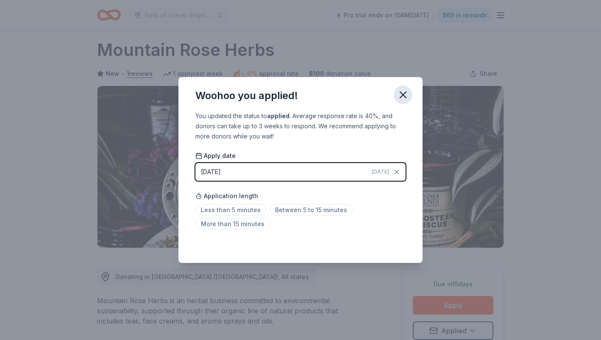
click at [401, 93] on icon "button" at bounding box center [403, 95] width 6 height 6
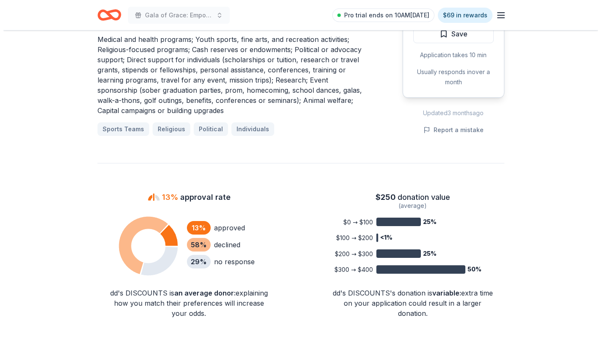
scroll to position [466, 0]
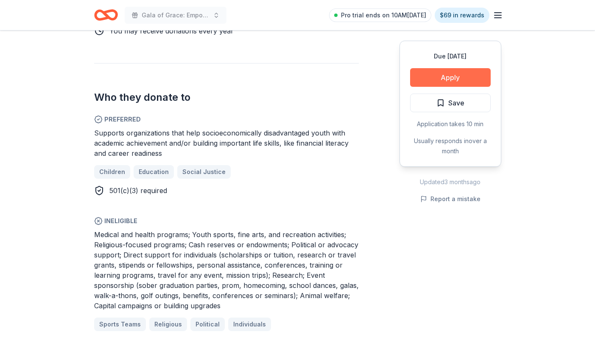
click at [466, 85] on button "Apply" at bounding box center [450, 77] width 81 height 19
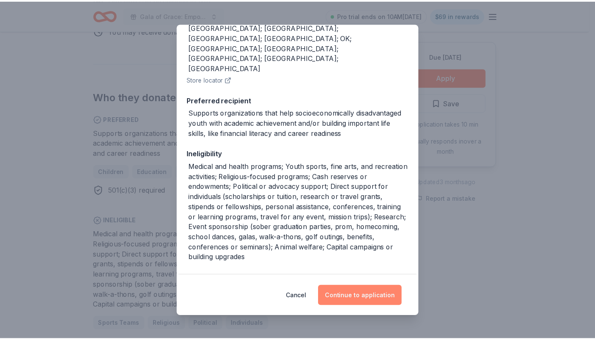
scroll to position [127, 0]
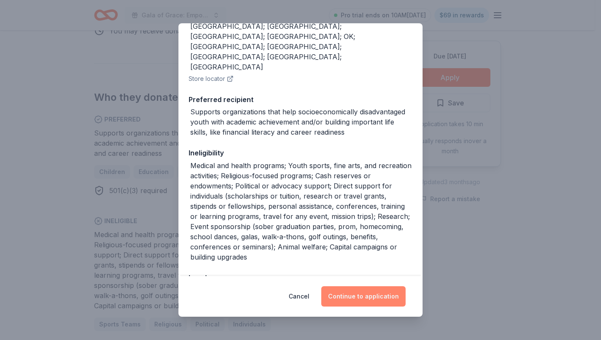
click at [363, 295] on button "Continue to application" at bounding box center [363, 296] width 84 height 20
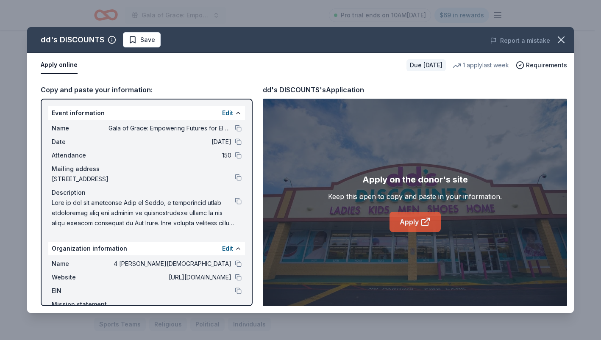
click at [417, 227] on link "Apply" at bounding box center [414, 222] width 51 height 20
drag, startPoint x: 558, startPoint y: 38, endPoint x: 533, endPoint y: 97, distance: 64.2
click at [558, 39] on icon "button" at bounding box center [561, 40] width 12 height 12
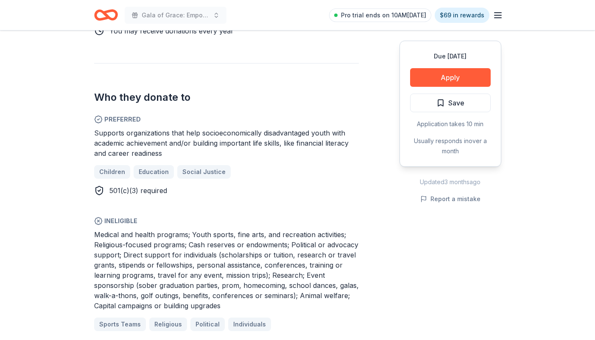
click at [441, 108] on span "Save" at bounding box center [450, 102] width 28 height 11
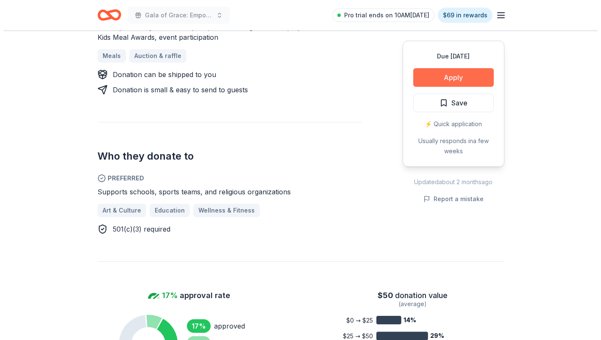
scroll to position [381, 0]
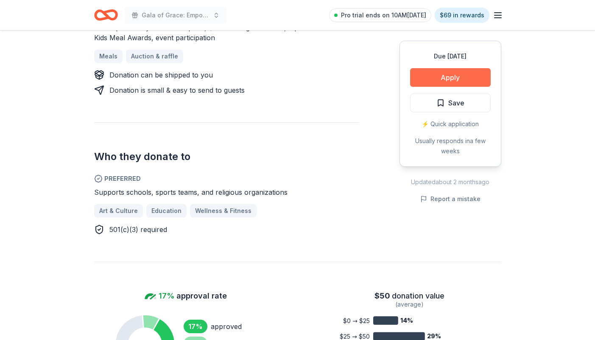
click at [439, 83] on button "Apply" at bounding box center [450, 77] width 81 height 19
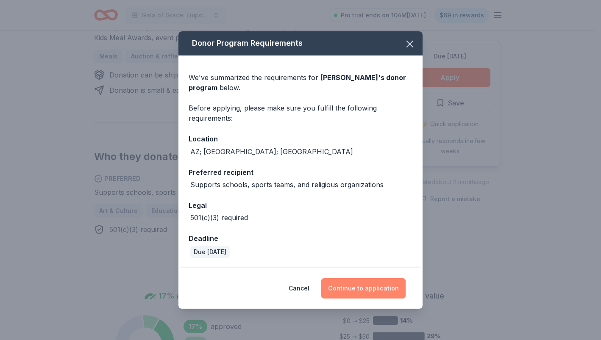
click at [386, 294] on button "Continue to application" at bounding box center [363, 288] width 84 height 20
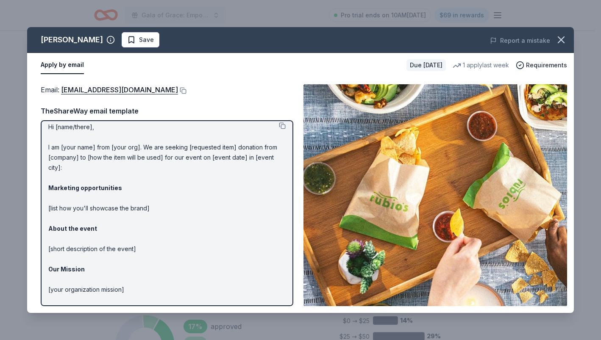
scroll to position [0, 0]
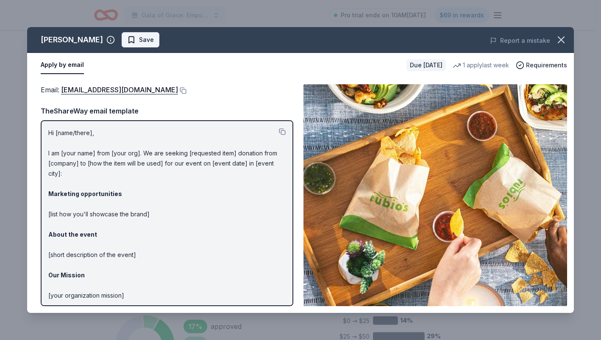
click at [139, 40] on span "Save" at bounding box center [146, 40] width 15 height 10
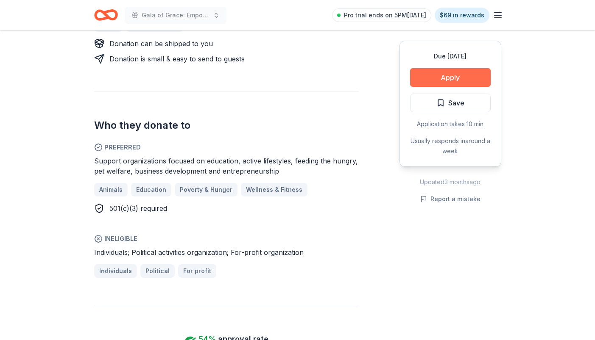
scroll to position [424, 0]
click at [428, 80] on button "Apply" at bounding box center [450, 77] width 81 height 19
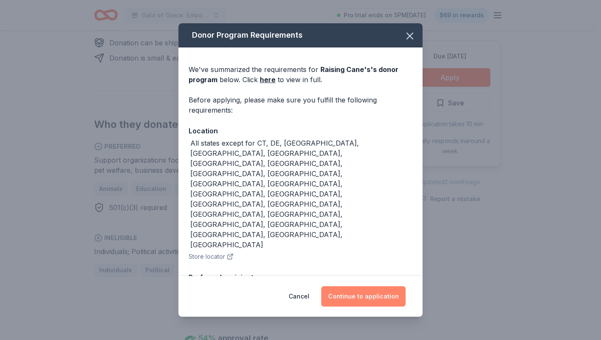
click at [337, 295] on button "Continue to application" at bounding box center [363, 296] width 84 height 20
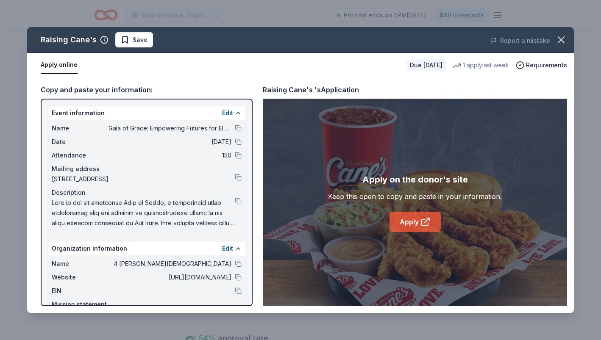
click at [400, 220] on link "Apply" at bounding box center [414, 222] width 51 height 20
click at [562, 33] on button "button" at bounding box center [561, 40] width 19 height 19
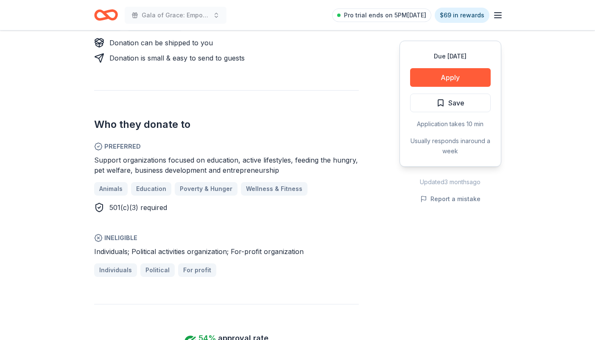
click at [462, 108] on button "Save" at bounding box center [450, 103] width 81 height 19
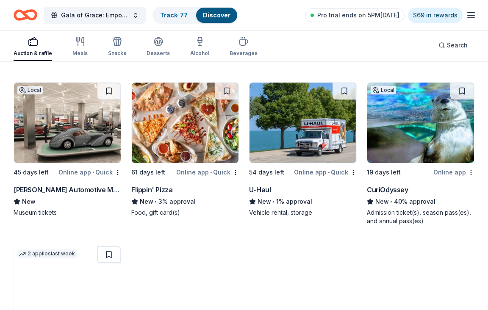
scroll to position [2664, 0]
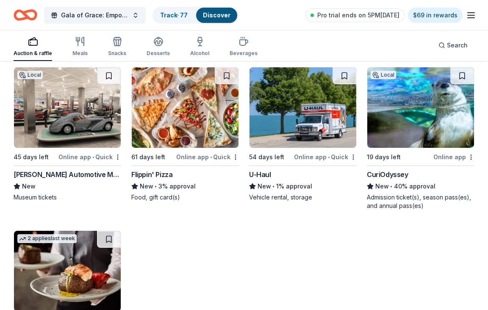
drag, startPoint x: 281, startPoint y: 109, endPoint x: 205, endPoint y: 239, distance: 151.0
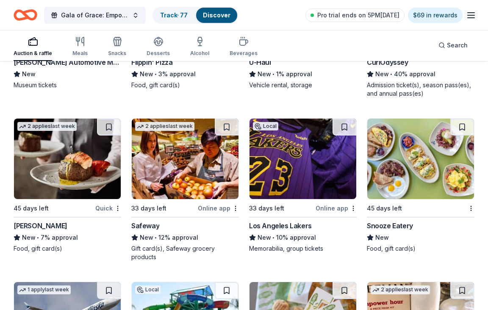
scroll to position [2791, 0]
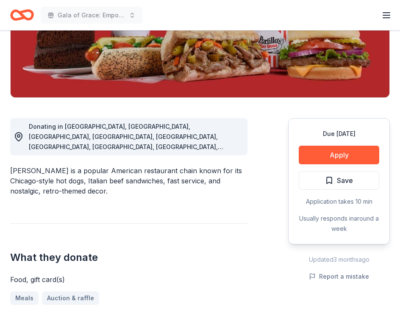
scroll to position [169, 0]
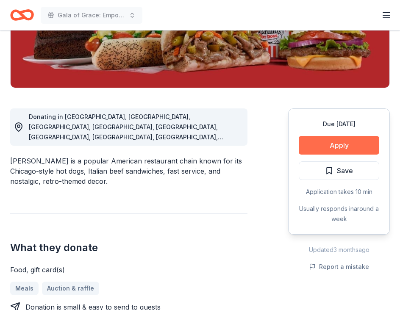
click at [321, 147] on button "Apply" at bounding box center [339, 145] width 81 height 19
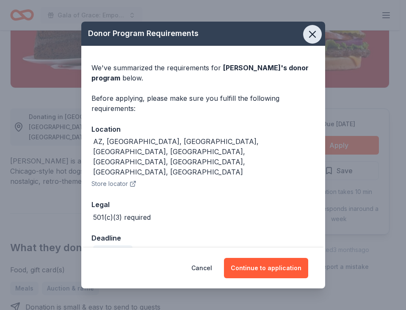
click at [317, 36] on icon "button" at bounding box center [313, 34] width 12 height 12
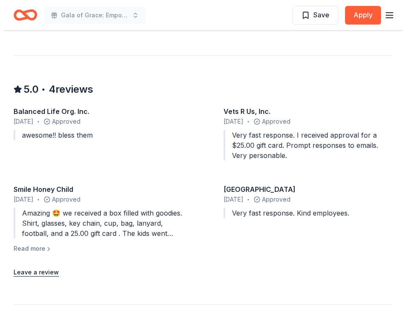
scroll to position [763, 0]
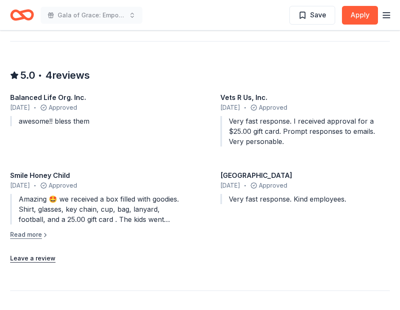
click at [39, 230] on button "Read more" at bounding box center [29, 235] width 39 height 10
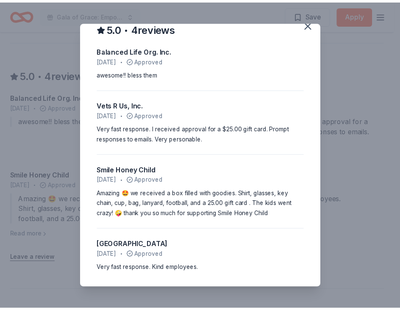
scroll to position [12, 0]
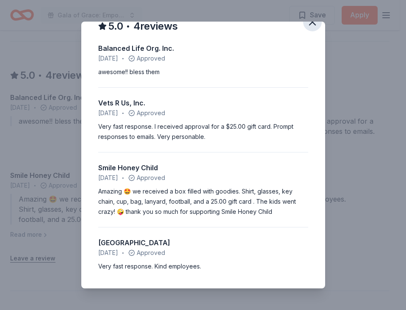
click at [308, 25] on icon "button" at bounding box center [313, 22] width 12 height 12
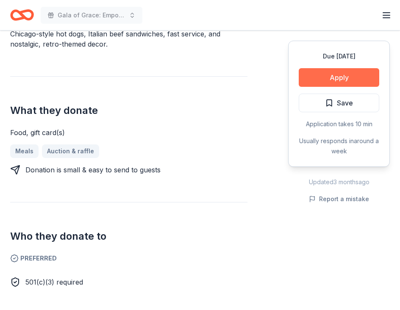
scroll to position [297, 0]
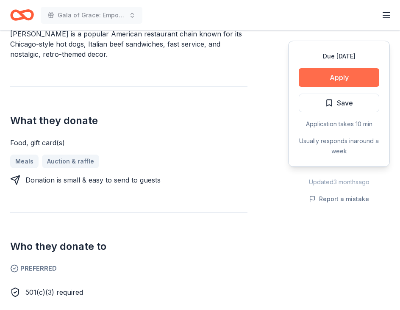
click at [338, 70] on button "Apply" at bounding box center [339, 77] width 81 height 19
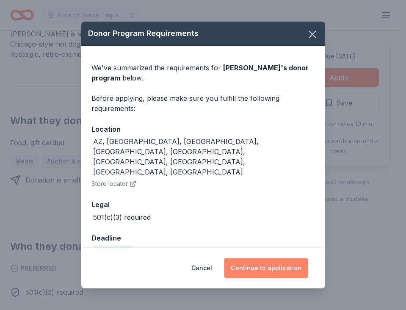
click at [276, 269] on button "Continue to application" at bounding box center [266, 268] width 84 height 20
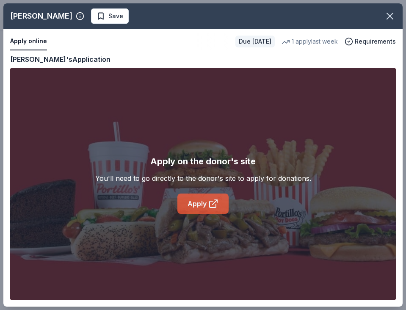
click at [207, 207] on link "Apply" at bounding box center [203, 204] width 51 height 20
click at [392, 14] on icon "button" at bounding box center [390, 16] width 6 height 6
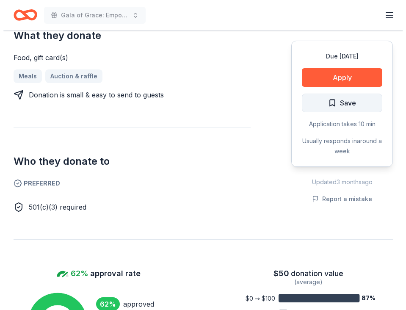
scroll to position [381, 0]
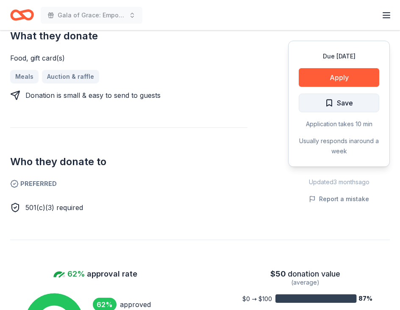
click at [351, 97] on span "Save" at bounding box center [345, 102] width 16 height 11
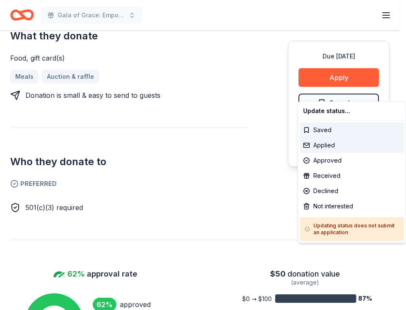
click at [314, 149] on div "Applied" at bounding box center [352, 145] width 104 height 15
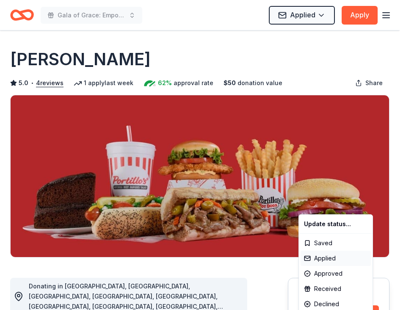
scroll to position [0, 0]
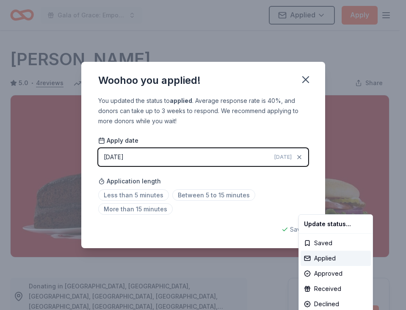
click at [307, 80] on html "Gala of Grace: Empowering Futures for El Porvenir Applied Apply Due in 61 days …" at bounding box center [203, 155] width 406 height 310
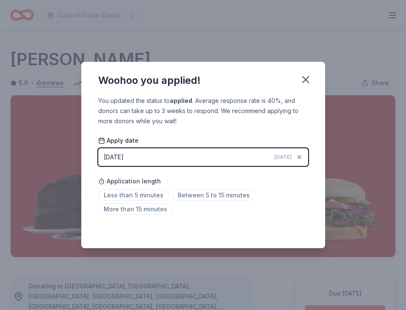
scroll to position [185, 0]
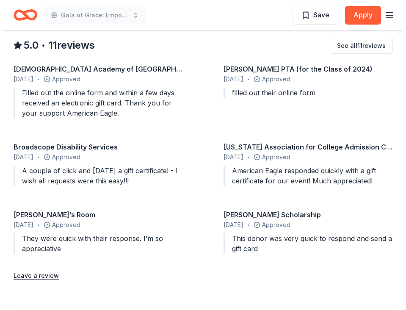
scroll to position [805, 0]
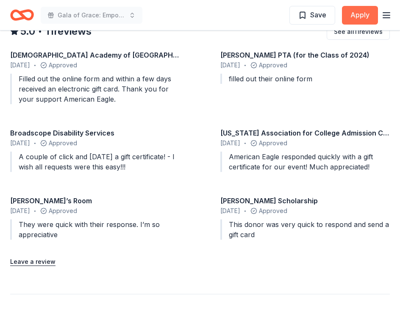
click at [352, 19] on button "Apply" at bounding box center [360, 15] width 36 height 19
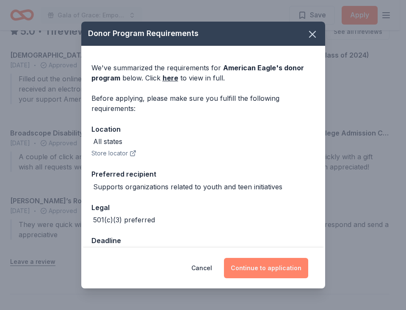
click at [293, 268] on button "Continue to application" at bounding box center [266, 268] width 84 height 20
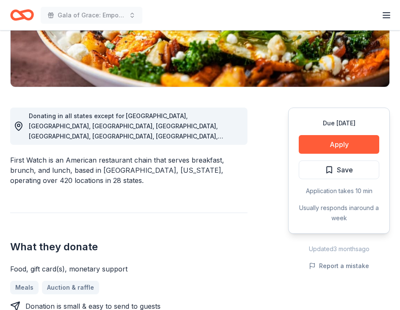
scroll to position [169, 0]
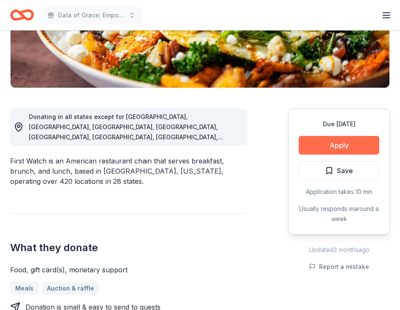
click at [317, 136] on button "Apply" at bounding box center [339, 145] width 81 height 19
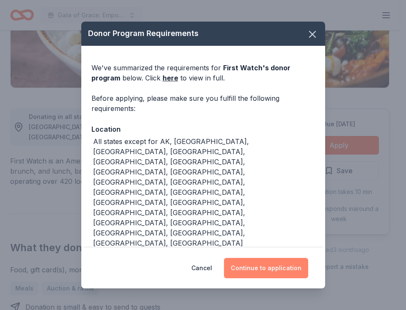
click at [237, 271] on button "Continue to application" at bounding box center [266, 268] width 84 height 20
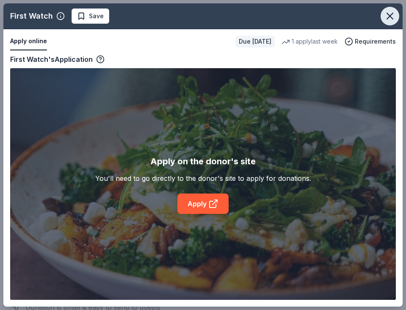
click at [389, 14] on icon "button" at bounding box center [390, 16] width 12 height 12
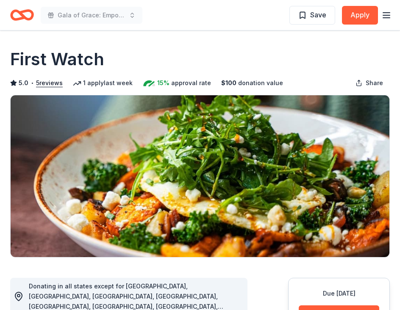
scroll to position [254, 0]
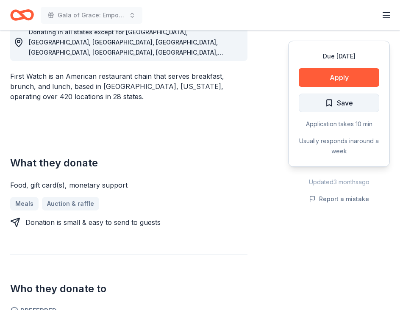
click at [361, 96] on button "Save" at bounding box center [339, 103] width 81 height 19
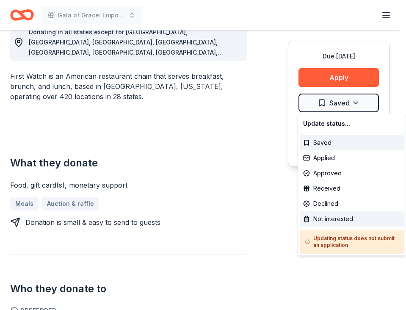
click at [314, 219] on div "Not interested" at bounding box center [352, 218] width 104 height 15
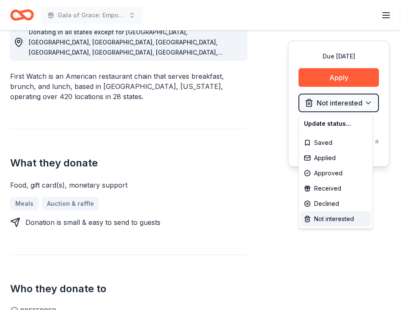
drag, startPoint x: 180, startPoint y: 155, endPoint x: 182, endPoint y: 150, distance: 4.9
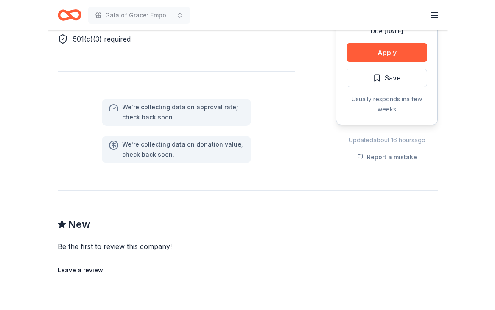
scroll to position [593, 0]
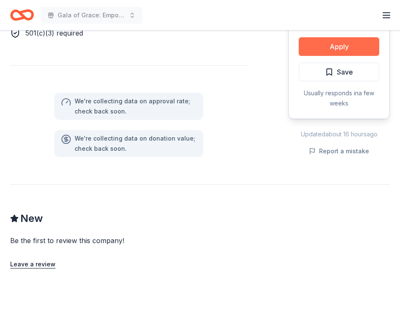
click at [365, 50] on button "Apply" at bounding box center [339, 46] width 81 height 19
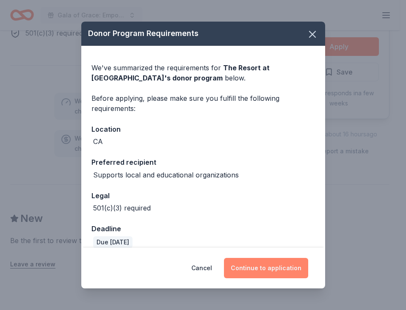
click at [259, 266] on button "Continue to application" at bounding box center [266, 268] width 84 height 20
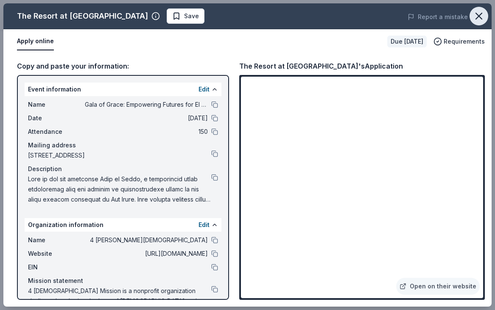
click at [400, 14] on icon "button" at bounding box center [478, 16] width 12 height 12
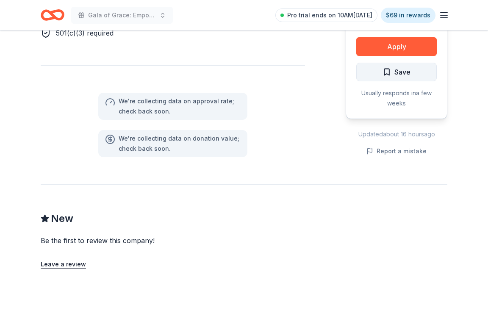
click at [400, 64] on button "Save" at bounding box center [396, 72] width 81 height 19
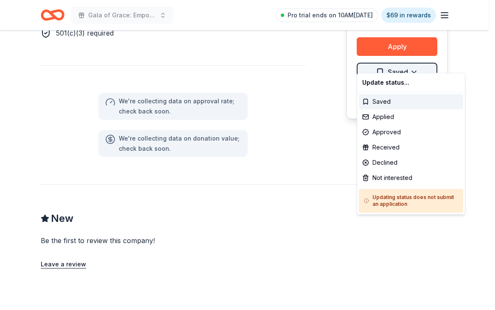
click at [380, 122] on div "Applied" at bounding box center [410, 116] width 104 height 15
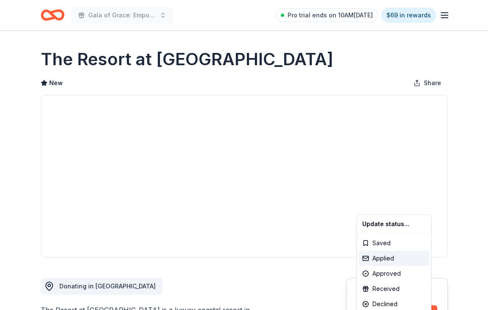
scroll to position [0, 0]
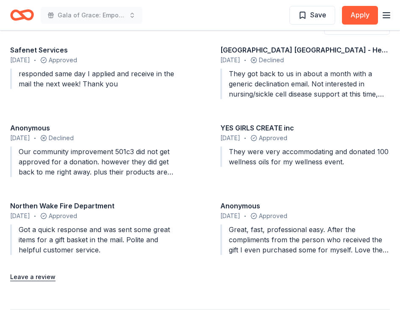
scroll to position [636, 0]
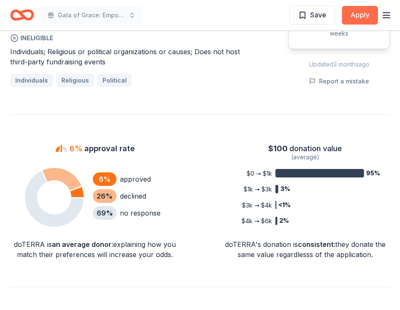
click at [352, 17] on button "Apply" at bounding box center [360, 15] width 36 height 19
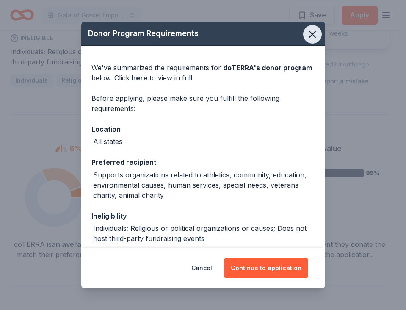
click at [310, 36] on icon "button" at bounding box center [313, 34] width 12 height 12
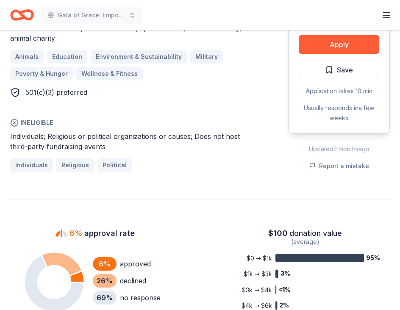
scroll to position [508, 0]
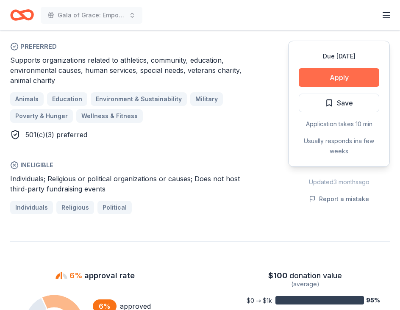
click at [346, 70] on button "Apply" at bounding box center [339, 77] width 81 height 19
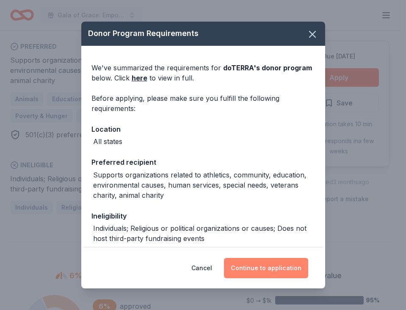
click at [287, 264] on button "Continue to application" at bounding box center [266, 268] width 84 height 20
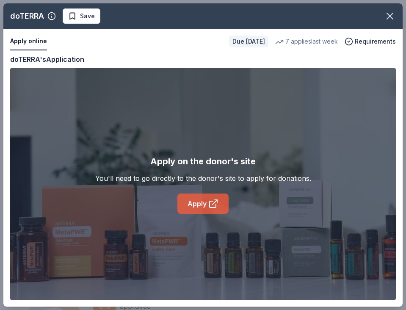
click at [201, 213] on link "Apply" at bounding box center [203, 204] width 51 height 20
click at [387, 14] on icon "button" at bounding box center [390, 16] width 12 height 12
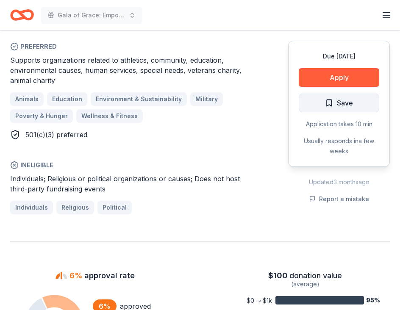
click at [347, 110] on button "Save" at bounding box center [339, 103] width 81 height 19
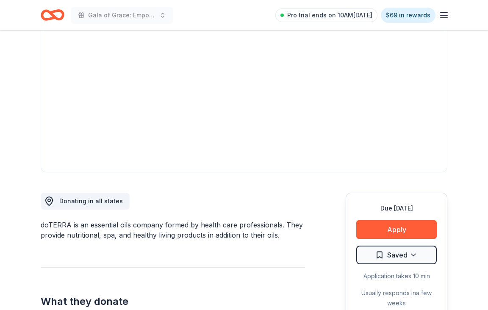
scroll to position [0, 0]
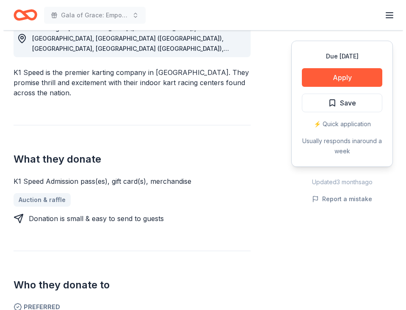
scroll to position [254, 0]
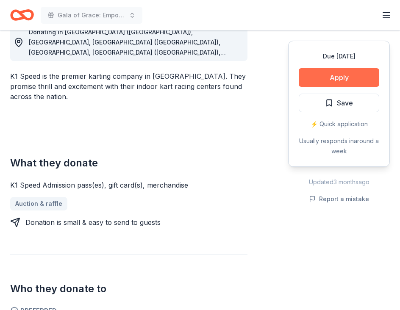
click at [326, 72] on button "Apply" at bounding box center [339, 77] width 81 height 19
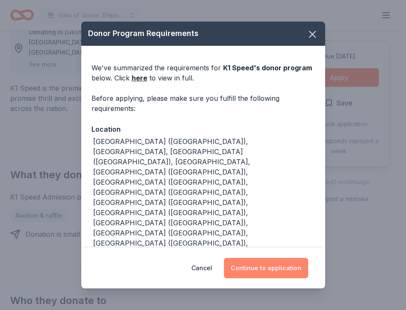
click at [268, 267] on button "Continue to application" at bounding box center [266, 268] width 84 height 20
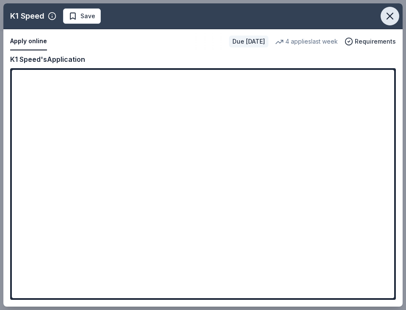
click at [395, 12] on icon "button" at bounding box center [390, 16] width 12 height 12
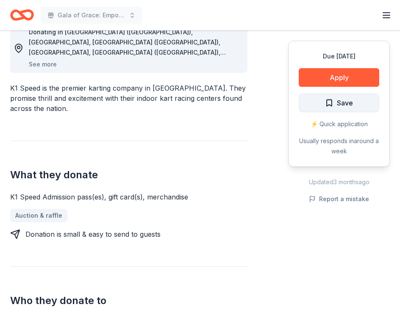
click at [344, 94] on button "Save" at bounding box center [339, 103] width 81 height 19
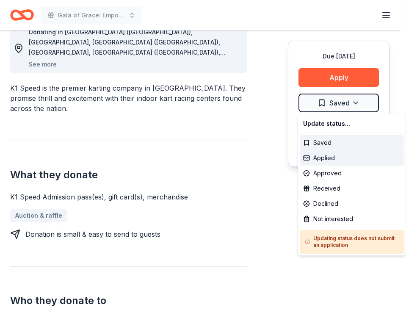
click at [314, 161] on div "Applied" at bounding box center [352, 157] width 104 height 15
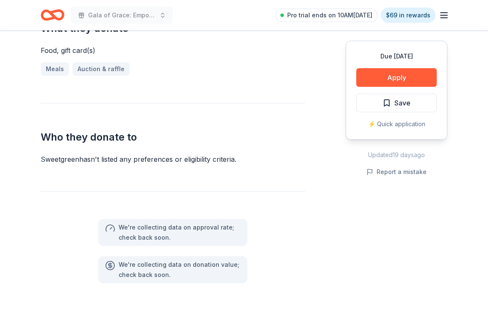
scroll to position [466, 0]
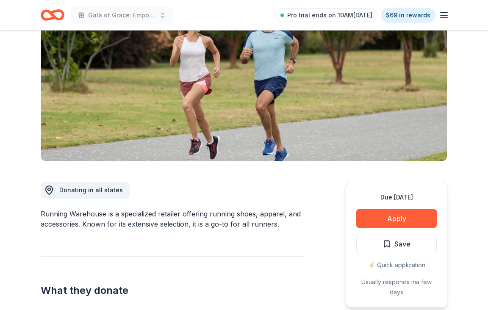
scroll to position [254, 0]
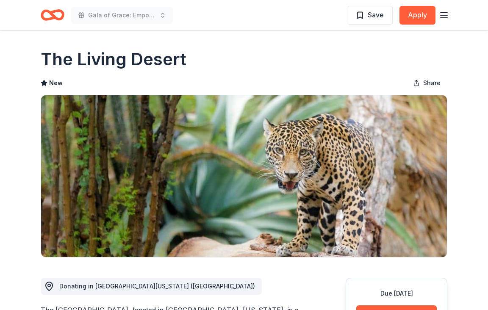
scroll to position [212, 0]
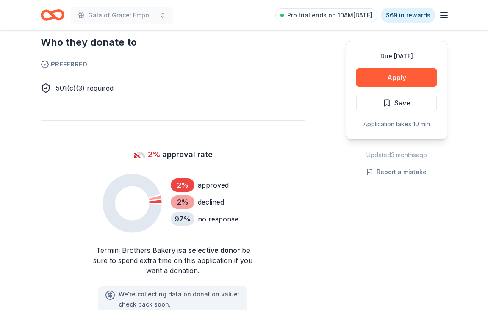
scroll to position [551, 0]
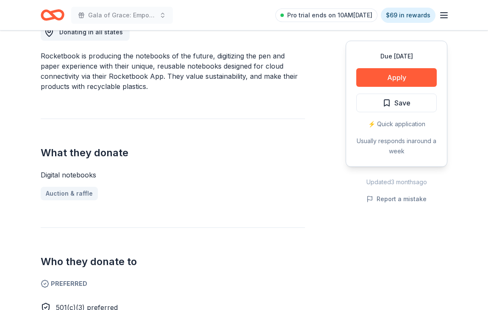
scroll to position [297, 0]
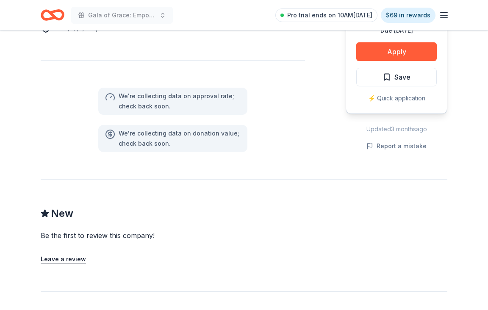
scroll to position [593, 0]
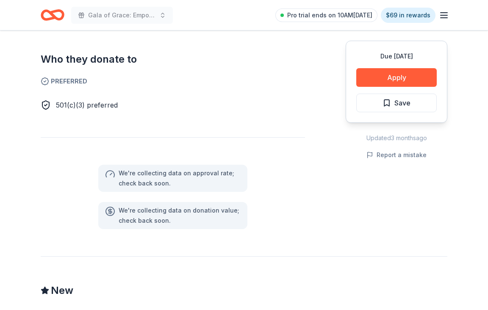
scroll to position [508, 0]
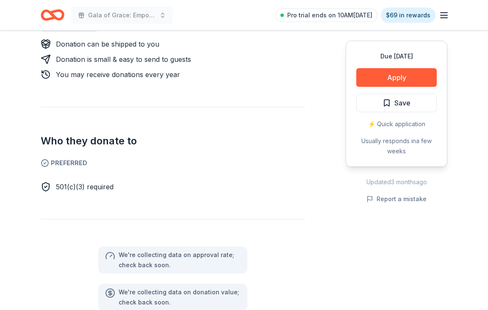
scroll to position [466, 0]
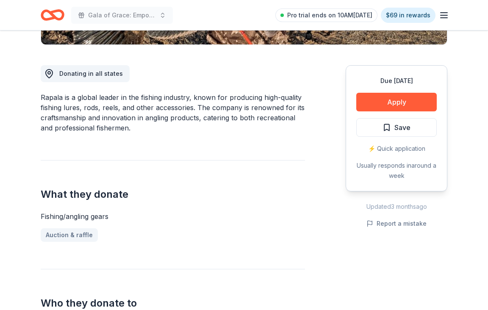
scroll to position [254, 0]
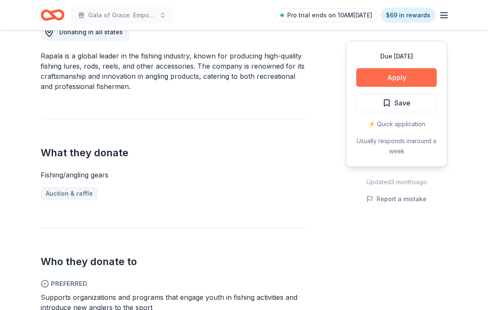
click at [378, 78] on button "Apply" at bounding box center [396, 77] width 81 height 19
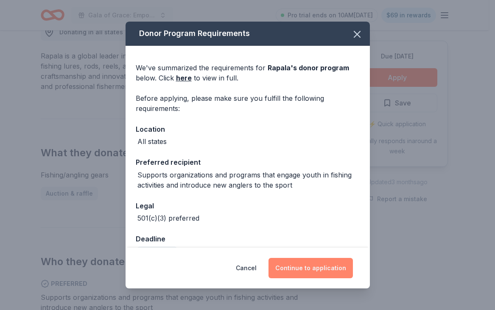
click at [318, 271] on button "Continue to application" at bounding box center [310, 268] width 84 height 20
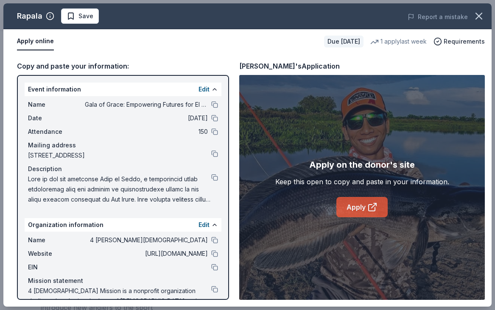
click at [372, 200] on link "Apply" at bounding box center [361, 207] width 51 height 20
click at [475, 12] on icon "button" at bounding box center [478, 16] width 12 height 12
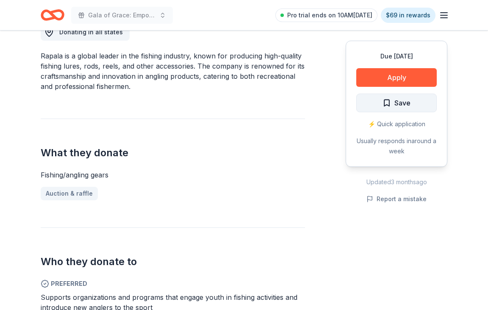
click at [403, 108] on span "Save" at bounding box center [403, 102] width 16 height 11
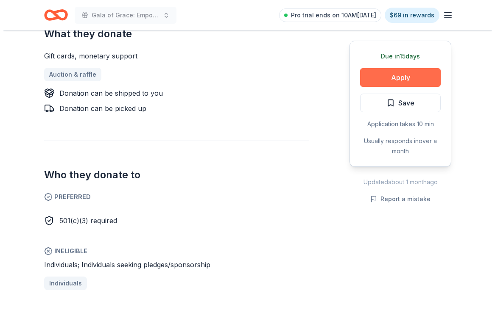
scroll to position [381, 0]
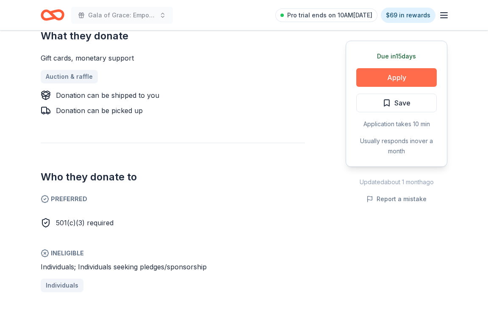
click at [376, 75] on button "Apply" at bounding box center [396, 77] width 81 height 19
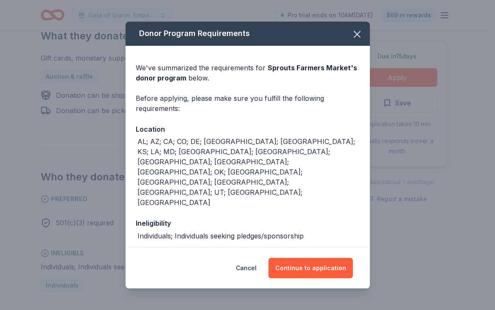
click at [322, 281] on div "Cancel Continue to application" at bounding box center [247, 268] width 244 height 41
click at [321, 271] on button "Continue to application" at bounding box center [310, 268] width 84 height 20
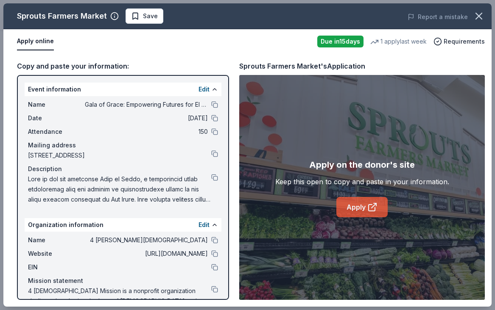
click at [350, 216] on link "Apply" at bounding box center [361, 207] width 51 height 20
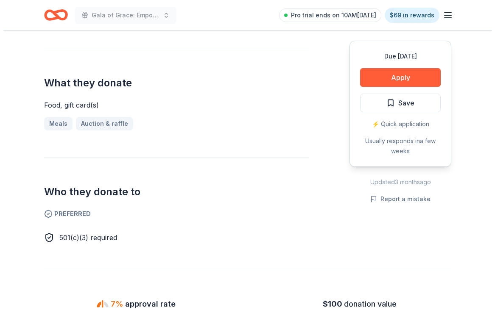
scroll to position [339, 0]
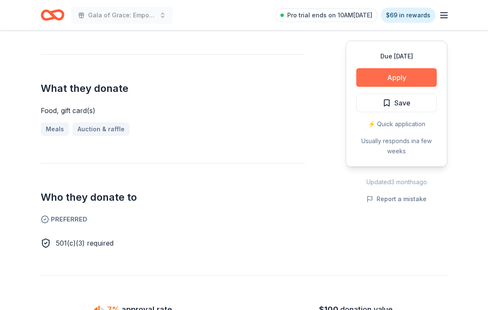
click at [393, 83] on button "Apply" at bounding box center [396, 77] width 81 height 19
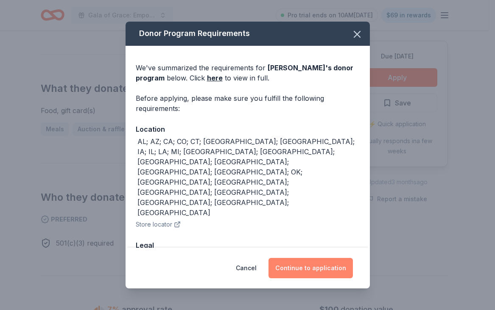
click at [308, 262] on button "Continue to application" at bounding box center [310, 268] width 84 height 20
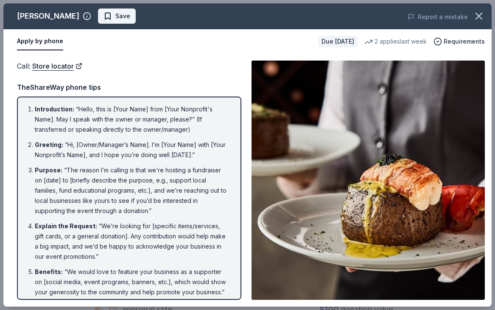
click at [115, 17] on span "Save" at bounding box center [122, 16] width 15 height 10
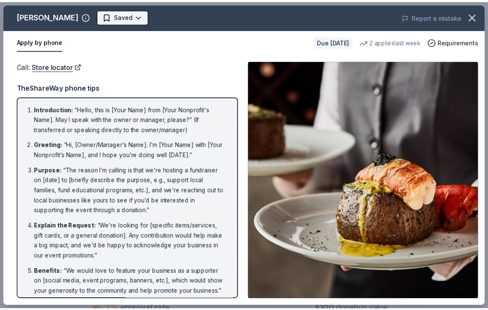
scroll to position [0, 0]
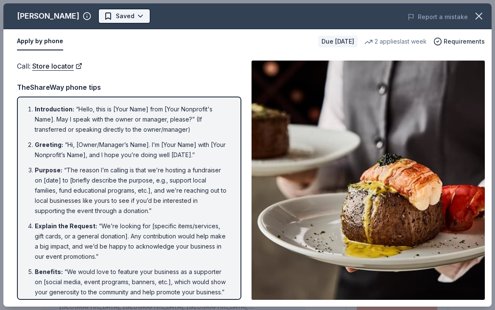
click at [104, 20] on body "Gala of Grace: Empowering Futures for El Porvenir Pro trial ends on 10AM[DATE] …" at bounding box center [244, 155] width 488 height 310
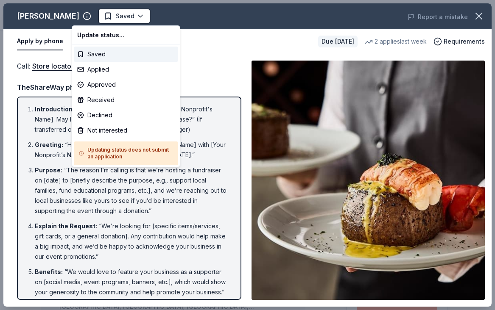
click at [212, 60] on html "Gala of Grace: Empowering Futures for El Porvenir Saved Apply Due [DATE] Share …" at bounding box center [247, 155] width 495 height 310
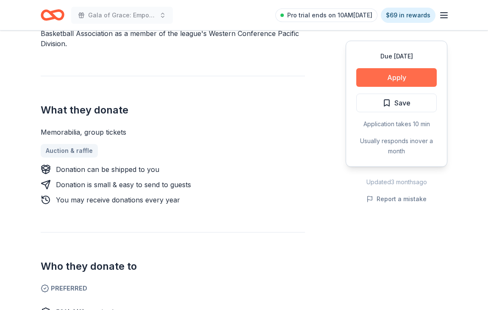
scroll to position [297, 0]
click at [387, 75] on button "Apply" at bounding box center [396, 77] width 81 height 19
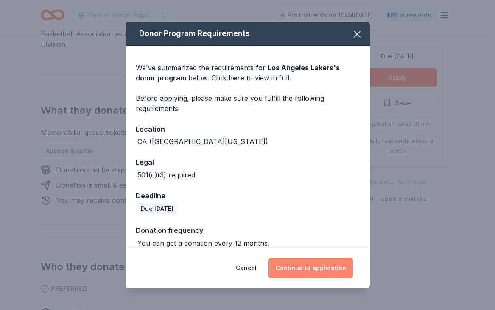
click at [292, 267] on button "Continue to application" at bounding box center [310, 268] width 84 height 20
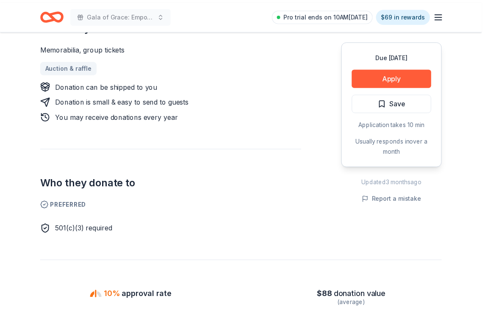
scroll to position [381, 0]
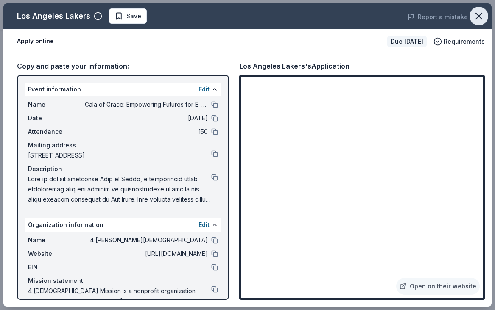
click at [475, 14] on icon "button" at bounding box center [478, 16] width 12 height 12
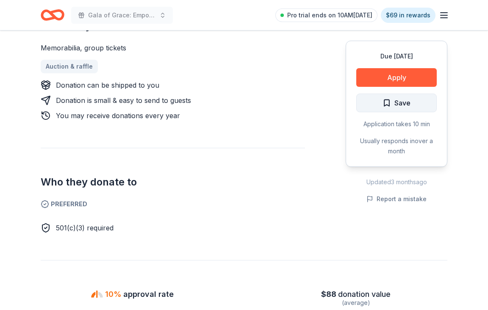
click at [386, 108] on span "Save" at bounding box center [397, 102] width 28 height 11
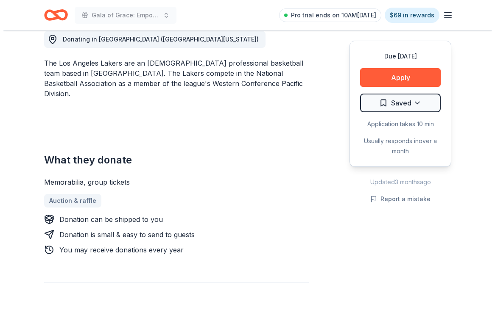
scroll to position [254, 0]
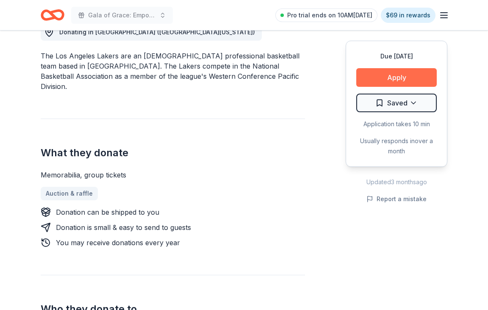
click at [386, 76] on button "Apply" at bounding box center [396, 77] width 81 height 19
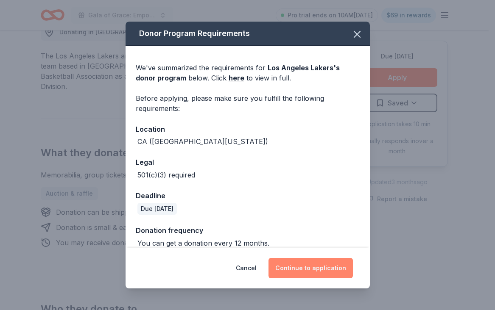
click at [284, 263] on button "Continue to application" at bounding box center [310, 268] width 84 height 20
